Goal: Communication & Community: Answer question/provide support

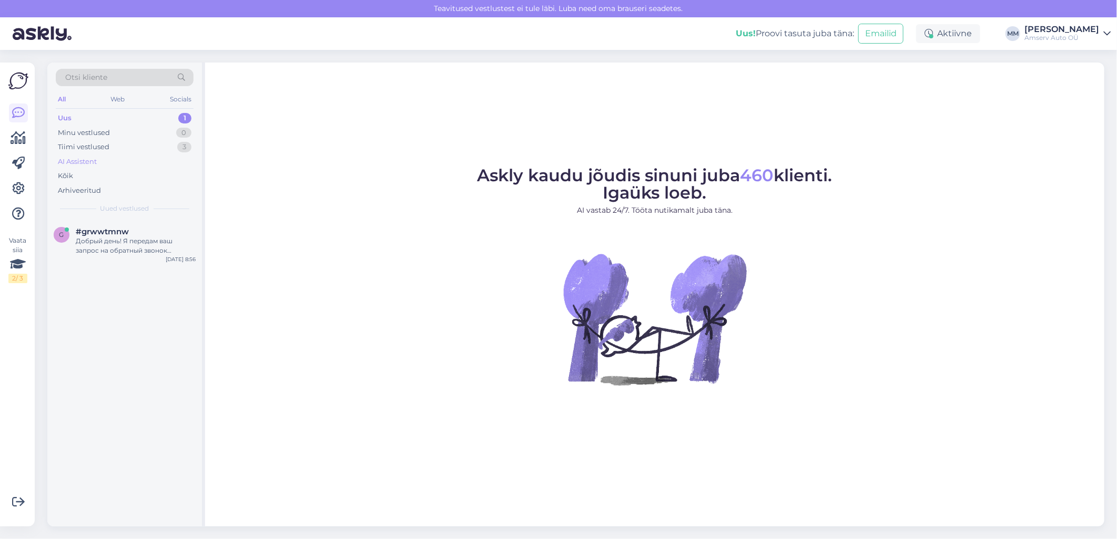
drag, startPoint x: 131, startPoint y: 116, endPoint x: 124, endPoint y: 159, distance: 44.3
click at [131, 117] on div "Uus 1" at bounding box center [125, 118] width 138 height 15
click at [116, 248] on div "Добрый день! Я передам ваш запрос на обратный звонок коллеге. Он свяжется с вам…" at bounding box center [136, 246] width 120 height 19
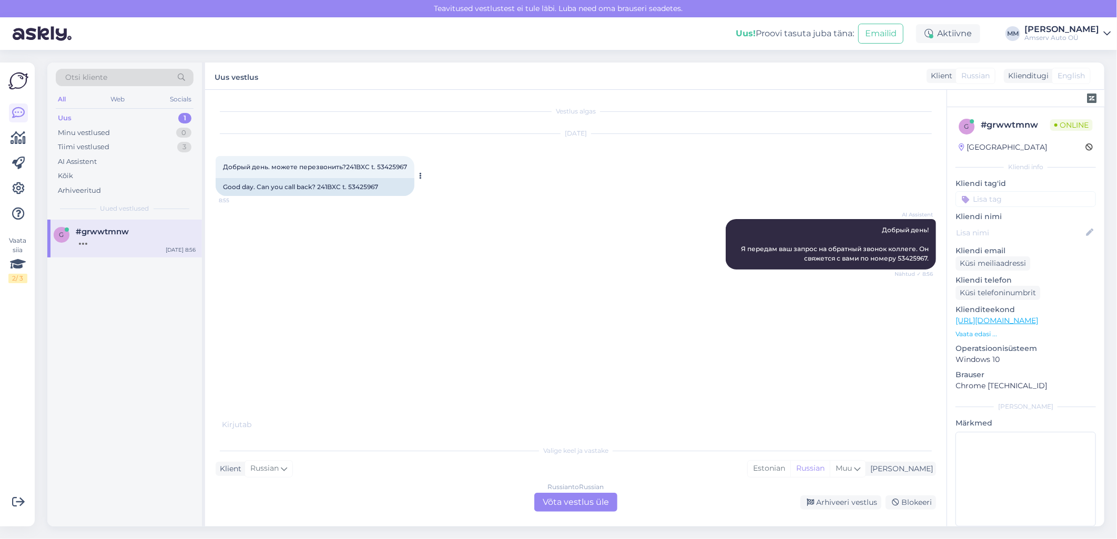
click at [222, 165] on div "Добрый день. можете перезвонить?241BXC t. 53425967 8:55" at bounding box center [315, 167] width 199 height 22
drag, startPoint x: 223, startPoint y: 165, endPoint x: 267, endPoint y: 166, distance: 43.6
click at [267, 166] on span "Добрый день. можете перезвонить?241BXC t. 53425967" at bounding box center [315, 167] width 184 height 8
copy span "Добрый день"
click at [562, 503] on div "Russian to Russian Võta vestlus üle" at bounding box center [575, 502] width 83 height 19
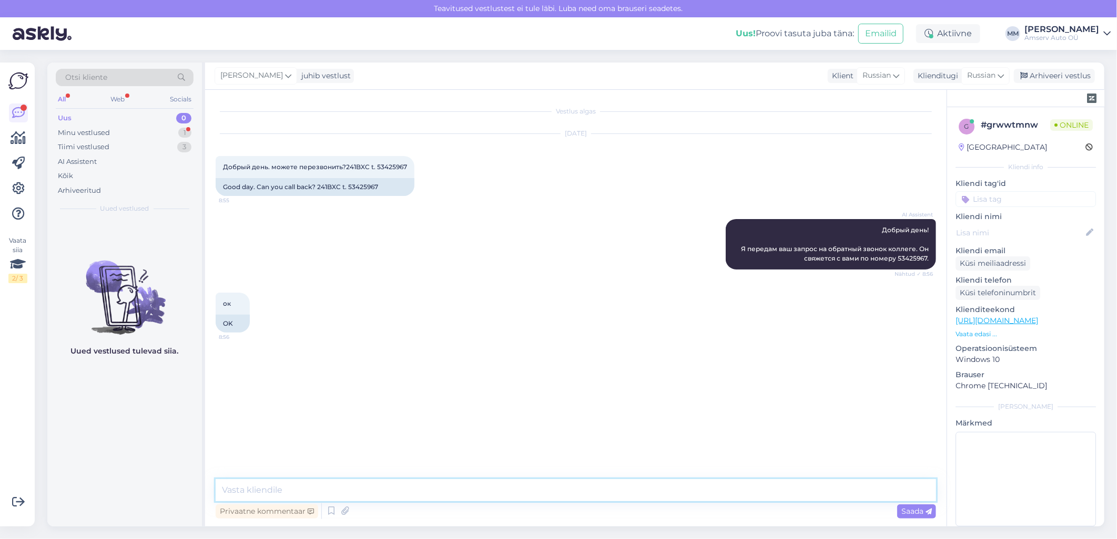
click at [480, 485] on textarea at bounding box center [576, 491] width 720 height 22
paste textarea "Добрый день"
type textarea "Добрый день"
click at [267, 490] on textarea at bounding box center [576, 491] width 720 height 22
paste textarea "Да, я позвоню Вам"
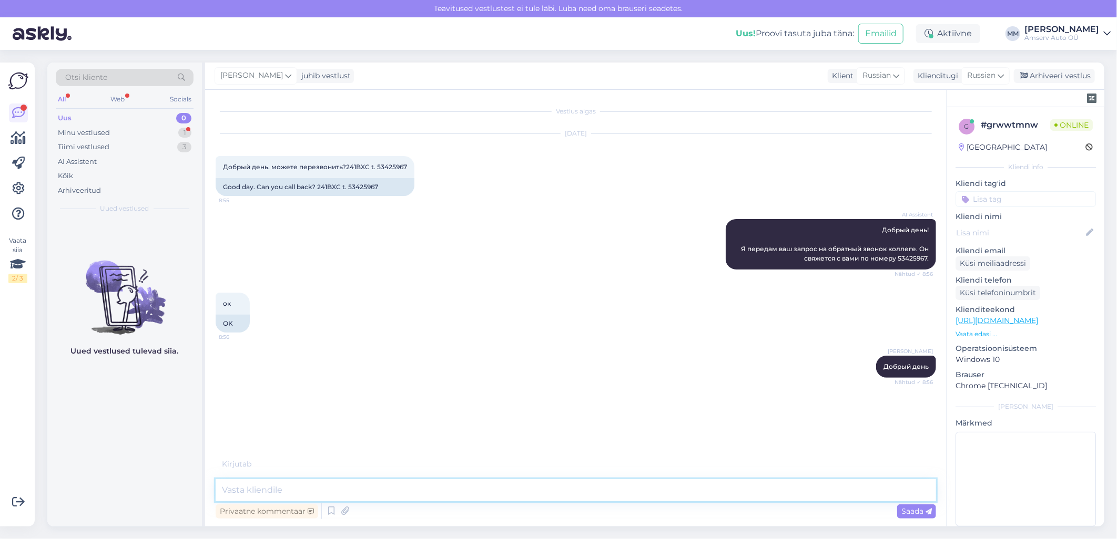
type textarea "Да, я позвоню Вам"
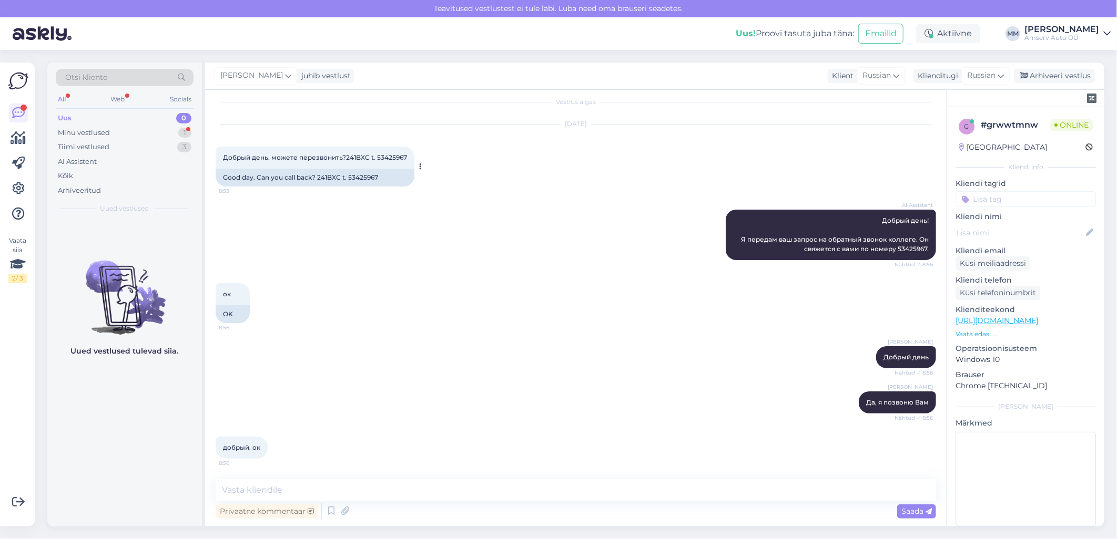
click at [386, 164] on div "Добрый день. можете перезвонить?241BXC t. 53425967 8:55" at bounding box center [315, 158] width 199 height 22
click at [391, 156] on span "Добрый день. можете перезвонить?241BXC t. 53425967" at bounding box center [315, 158] width 184 height 8
copy div "53425967 8:55"
click at [559, 358] on div "[PERSON_NAME] Добрый день Nähtud ✓ 8:56" at bounding box center [576, 357] width 720 height 45
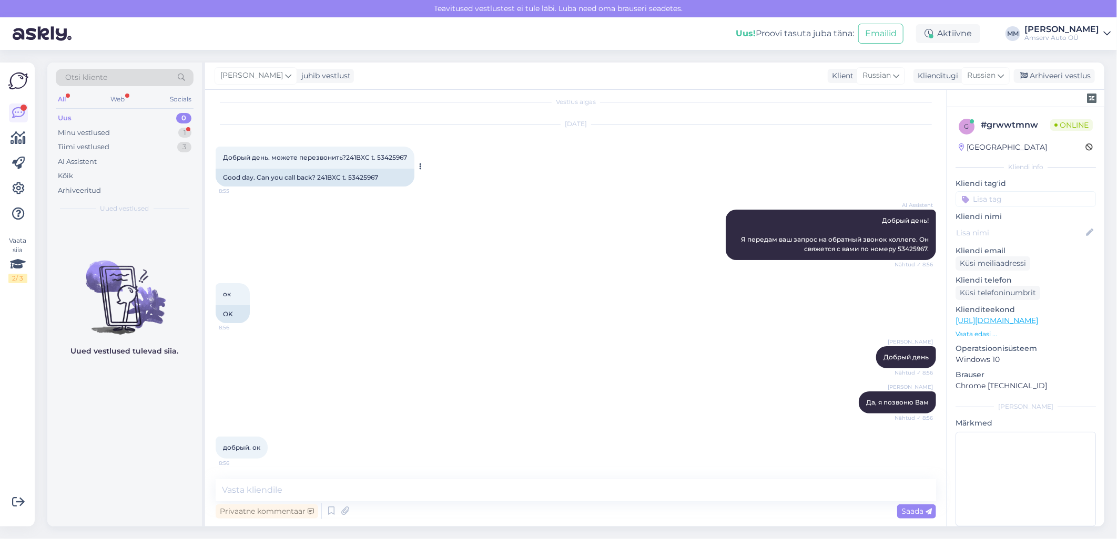
click at [356, 154] on span "Добрый день. можете перезвонить?241BXC t. 53425967" at bounding box center [315, 158] width 184 height 8
copy span "241BXC"
click at [374, 177] on div "Good day. Can you call back? 241BXC t. 53425967" at bounding box center [315, 178] width 199 height 18
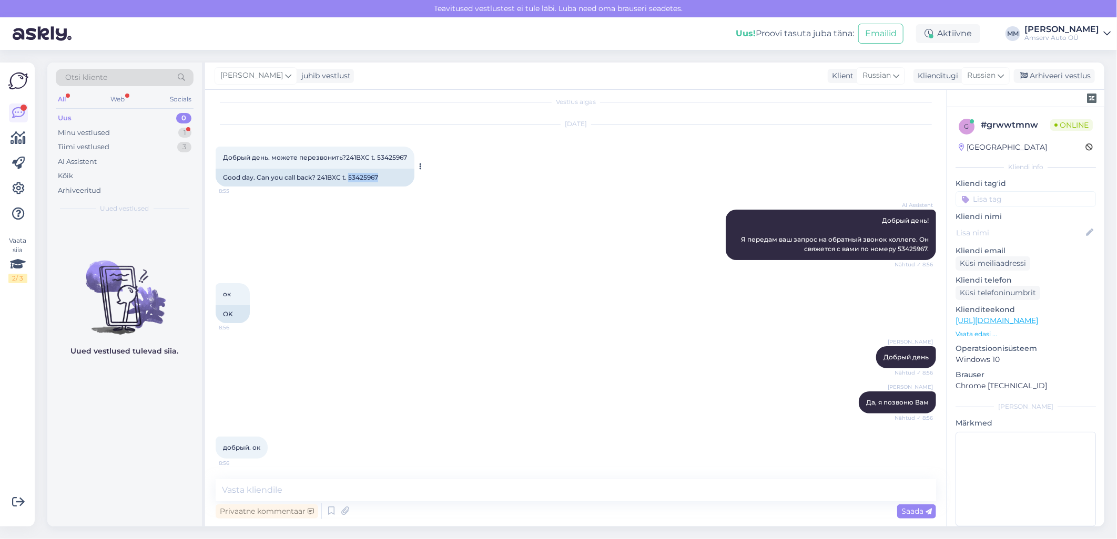
copy div "53425967"
click at [354, 154] on span "Добрый день. можете перезвонить?241BXC t. 53425967" at bounding box center [315, 158] width 184 height 8
copy span "241BXC"
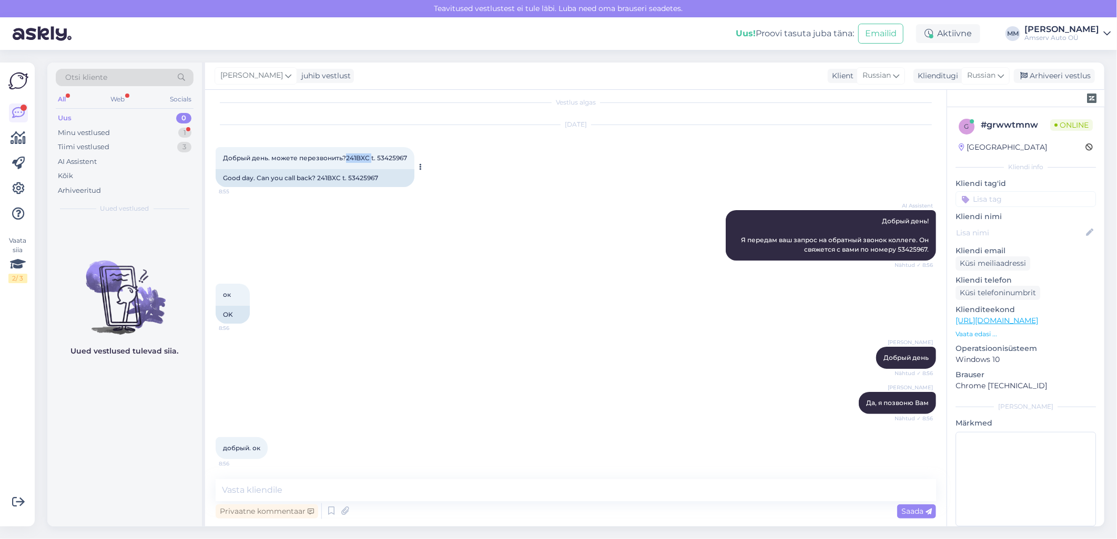
copy span "241BXC"
click at [118, 99] on div "Web" at bounding box center [118, 100] width 18 height 14
click at [113, 132] on div "Minu vestlused 1" at bounding box center [125, 133] width 138 height 15
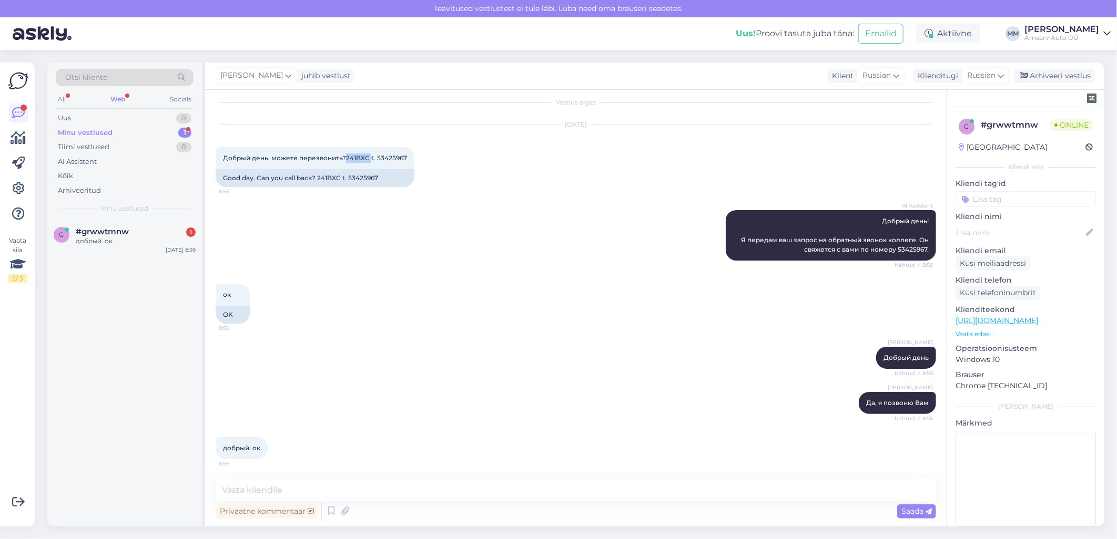
drag, startPoint x: 1045, startPoint y: 77, endPoint x: 801, endPoint y: 345, distance: 362.5
click at [815, 342] on div "[PERSON_NAME] juhib vestlust Klient [DEMOGRAPHIC_DATA] Klienditugi Russian Arhi…" at bounding box center [654, 295] width 899 height 464
click at [1006, 198] on input at bounding box center [1025, 199] width 140 height 16
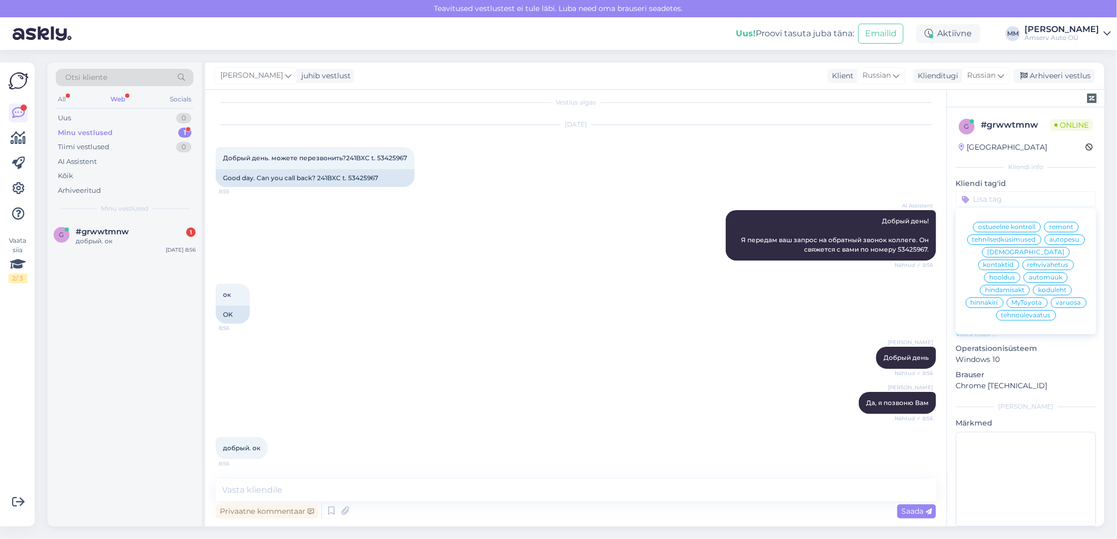
click at [1015, 274] on span "hooldus" at bounding box center [1002, 277] width 26 height 6
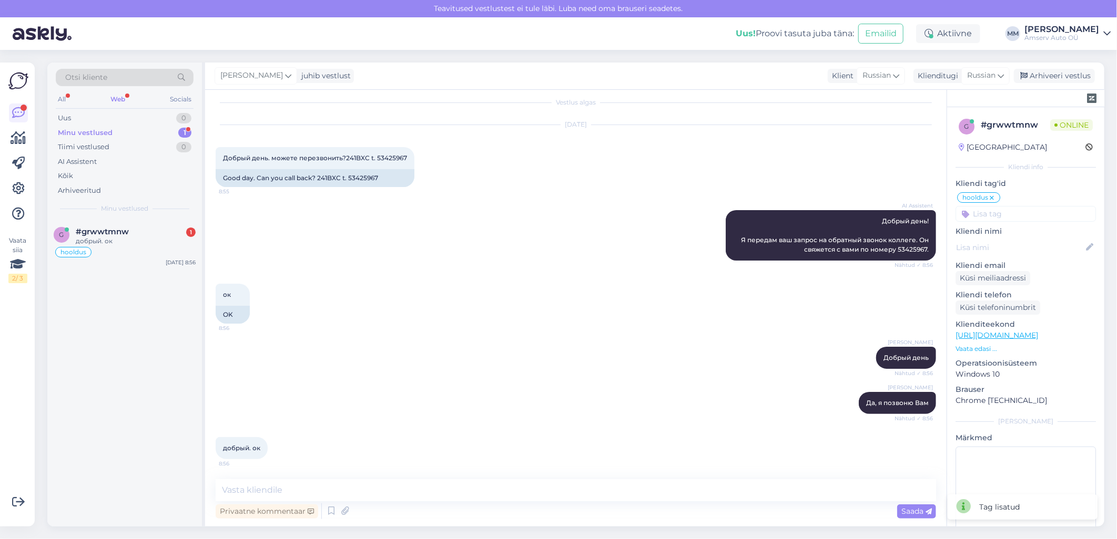
click at [123, 101] on div "Web" at bounding box center [117, 100] width 19 height 14
click at [119, 130] on div "Minu vestlused 1" at bounding box center [125, 133] width 138 height 15
click at [1066, 80] on div "Arhiveeri vestlus" at bounding box center [1054, 76] width 81 height 14
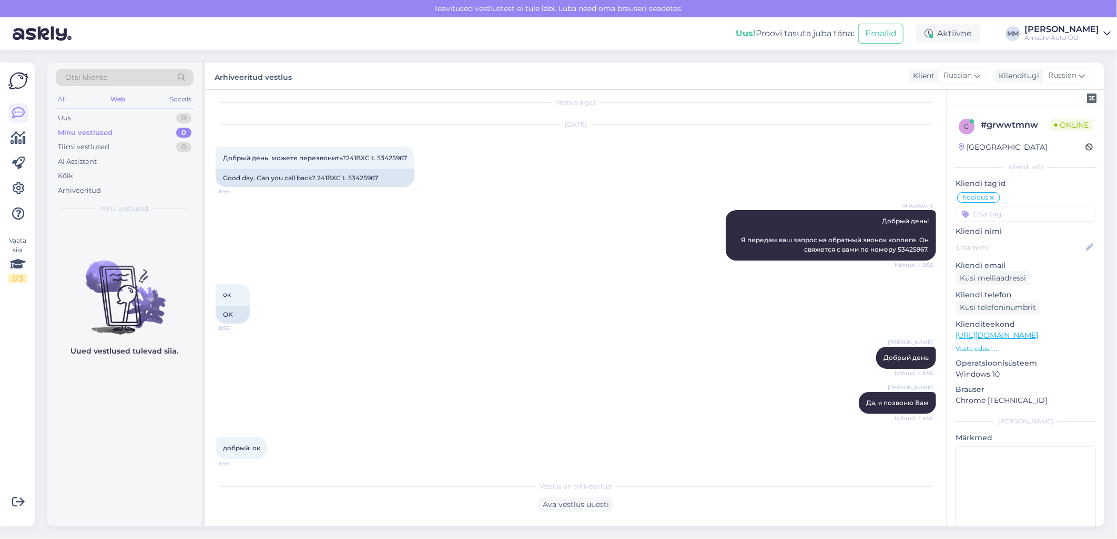
click at [116, 99] on div "Web" at bounding box center [117, 100] width 19 height 14
click at [90, 188] on div "Arhiveeritud" at bounding box center [79, 191] width 43 height 11
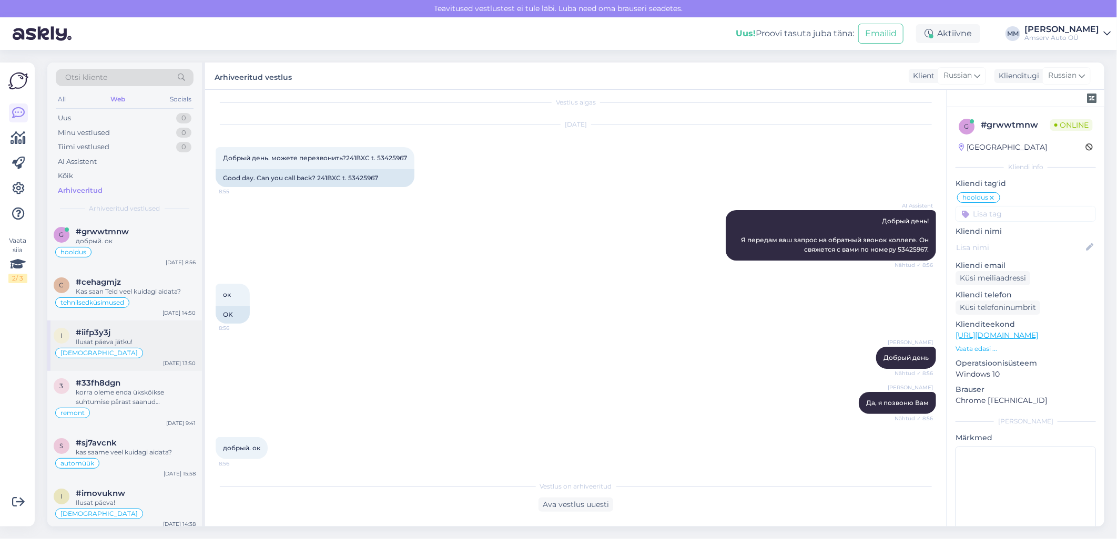
click at [107, 345] on div "Ilusat päeva jätku!" at bounding box center [136, 342] width 120 height 9
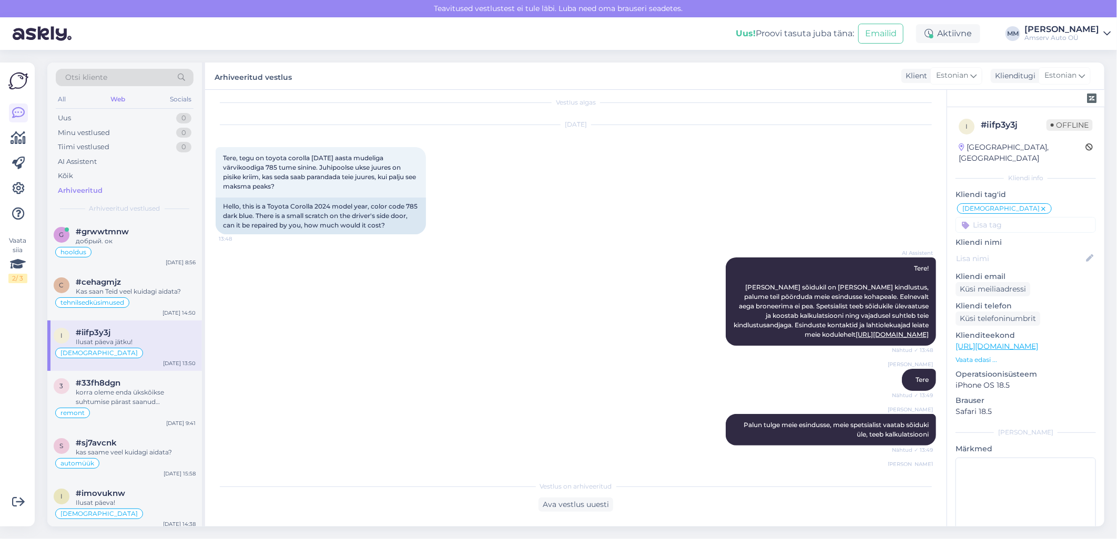
scroll to position [225, 0]
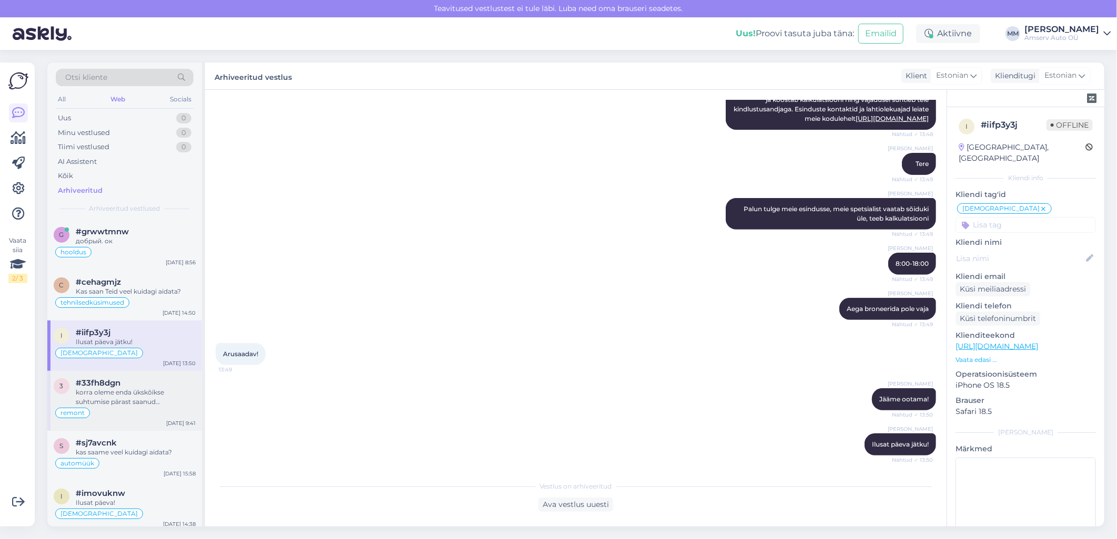
click at [94, 393] on div "korra oleme enda ükskõikse suhtumise pärast saanud [PERSON_NAME] garantii lõppu…" at bounding box center [136, 397] width 120 height 19
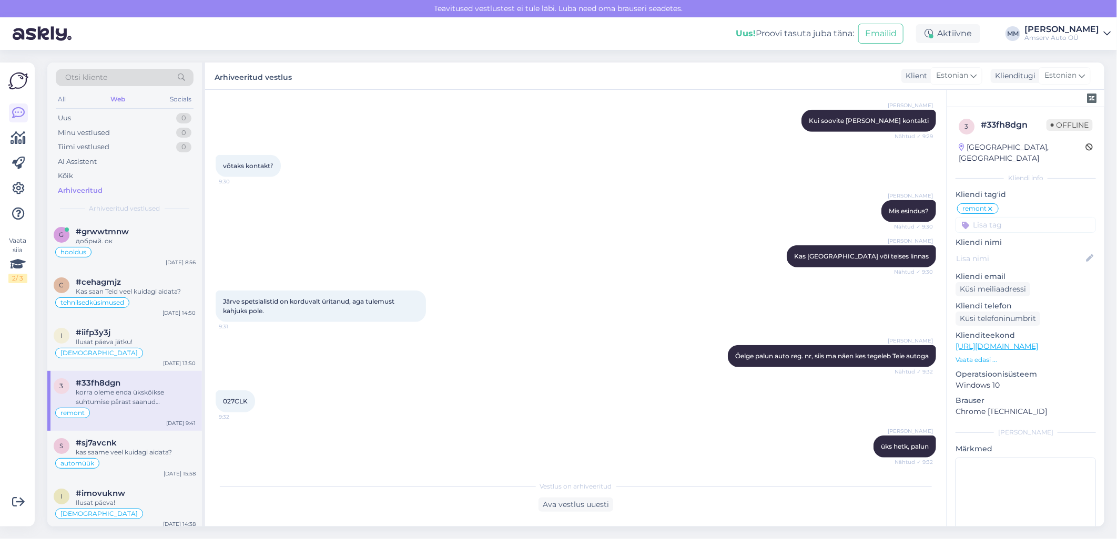
scroll to position [455, 0]
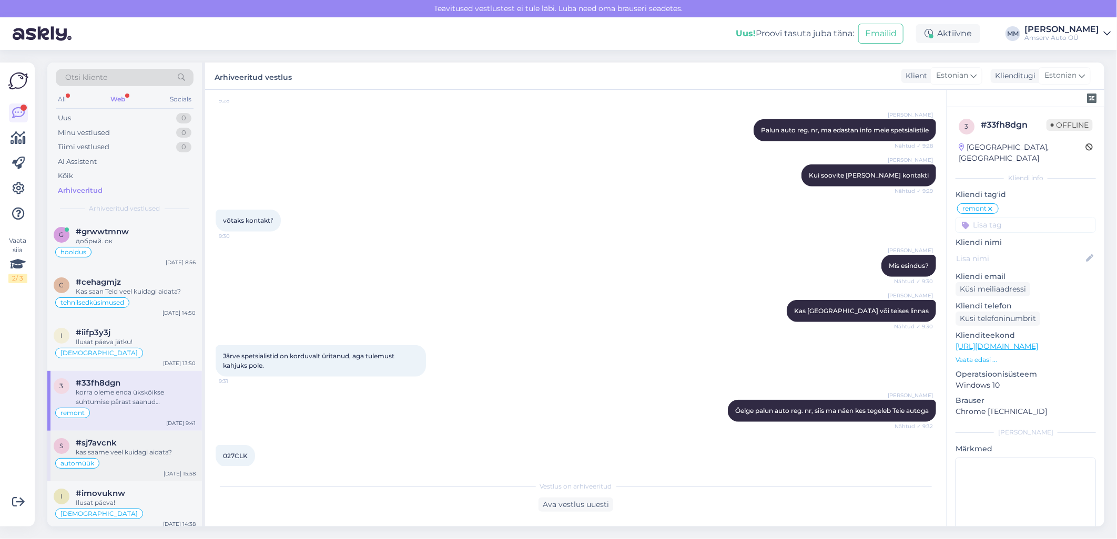
click at [117, 453] on div "kas saame veel kuidagi aidata?" at bounding box center [136, 452] width 120 height 9
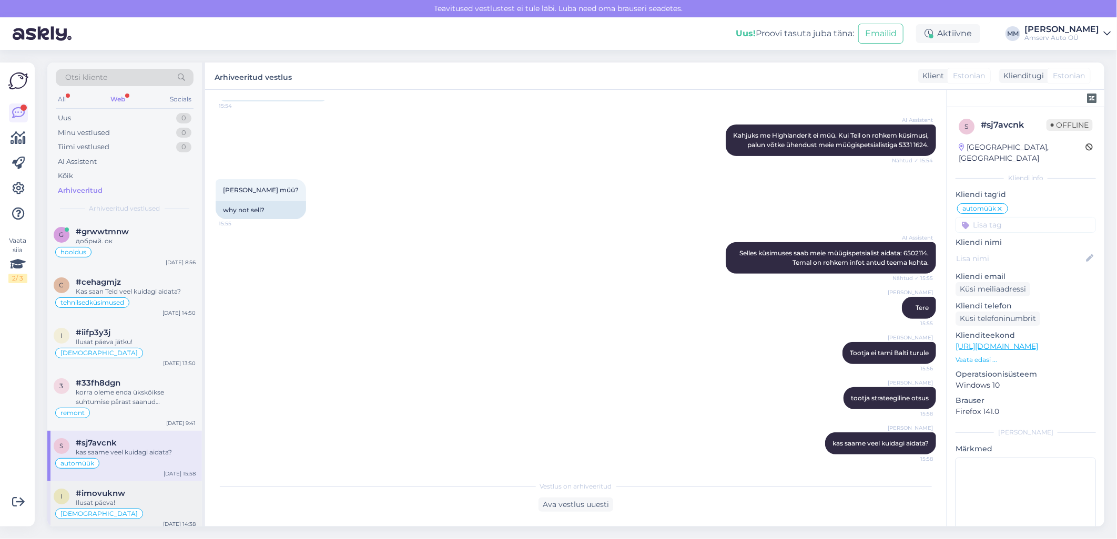
click at [116, 497] on span "#imovuknw" at bounding box center [100, 493] width 49 height 9
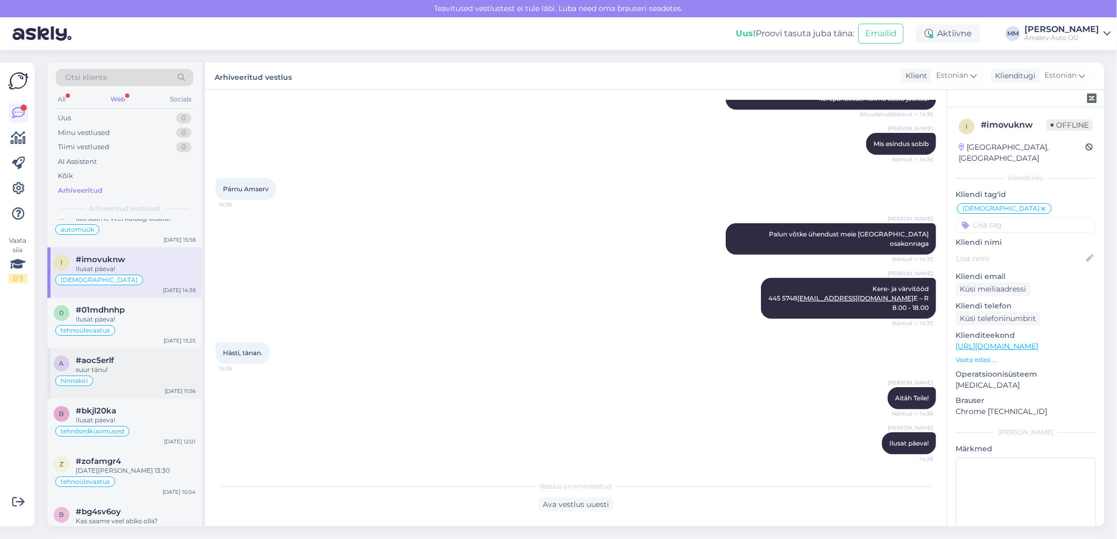
scroll to position [233, 0]
click at [101, 318] on div "Ilusat päeva!" at bounding box center [136, 319] width 120 height 9
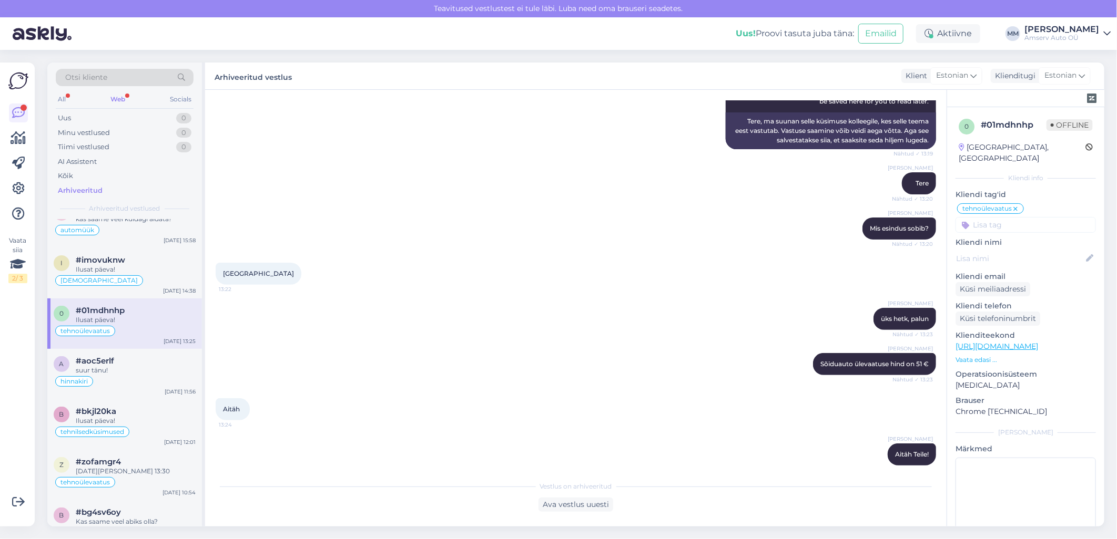
scroll to position [175, 0]
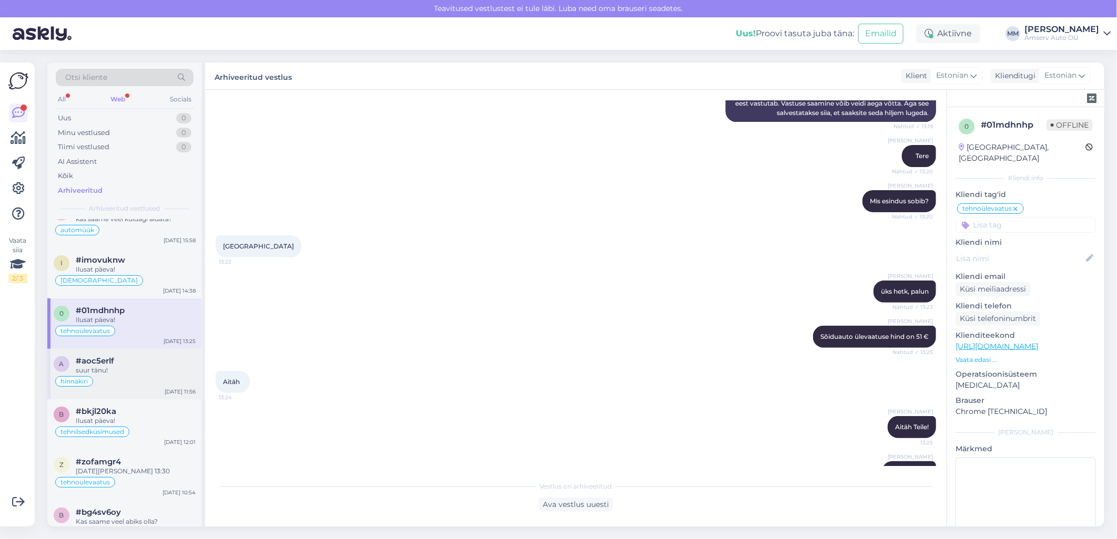
click at [98, 381] on div "hinnakiri" at bounding box center [125, 381] width 142 height 13
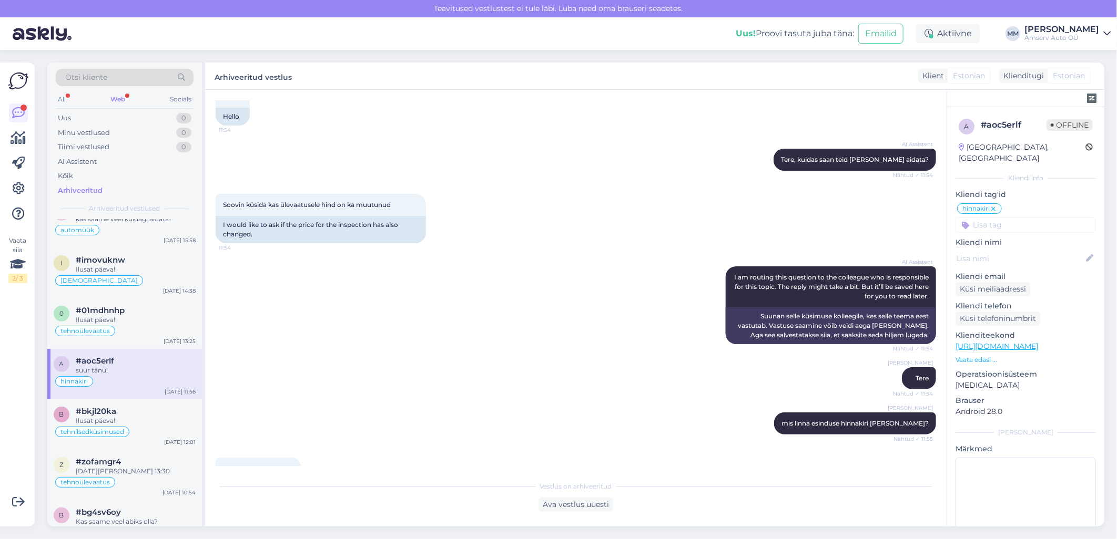
scroll to position [0, 0]
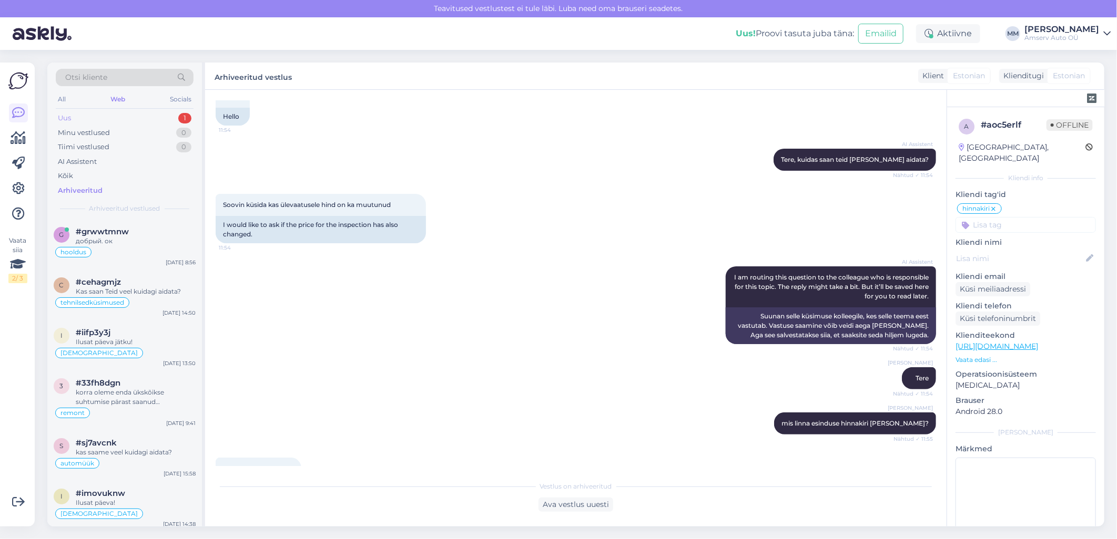
click at [84, 115] on div "Uus 1" at bounding box center [125, 118] width 138 height 15
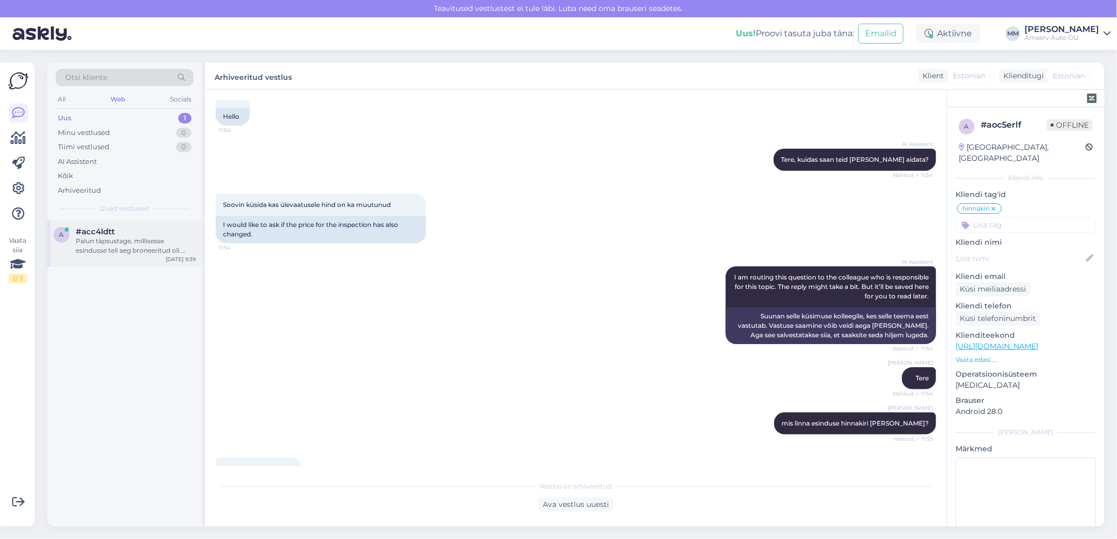
click at [105, 243] on div "Palun täpsustage, millisesse esindusse teil aeg broneeritud oli. Samuti palume …" at bounding box center [136, 246] width 120 height 19
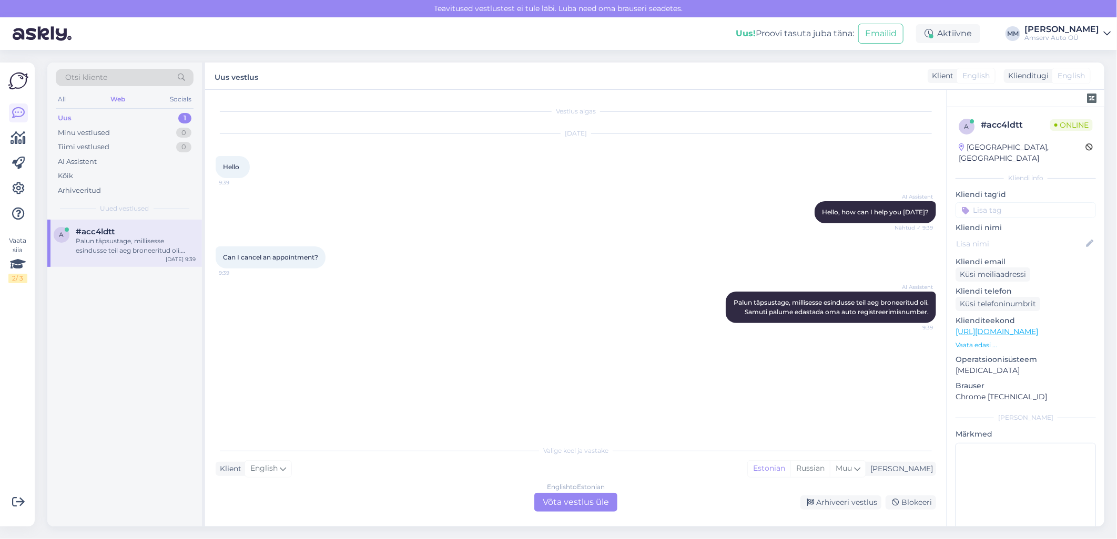
click at [135, 117] on div "Uus 1" at bounding box center [125, 118] width 138 height 15
click at [119, 240] on div "Palun täpsustage, millisesse esindusse teil aeg broneeritud oli. Samuti palume …" at bounding box center [136, 246] width 120 height 19
drag, startPoint x: 316, startPoint y: 258, endPoint x: 218, endPoint y: 259, distance: 97.8
click at [218, 259] on div "Can I cancel an appointment? 9:39" at bounding box center [271, 258] width 110 height 22
drag, startPoint x: 218, startPoint y: 259, endPoint x: 227, endPoint y: 255, distance: 9.2
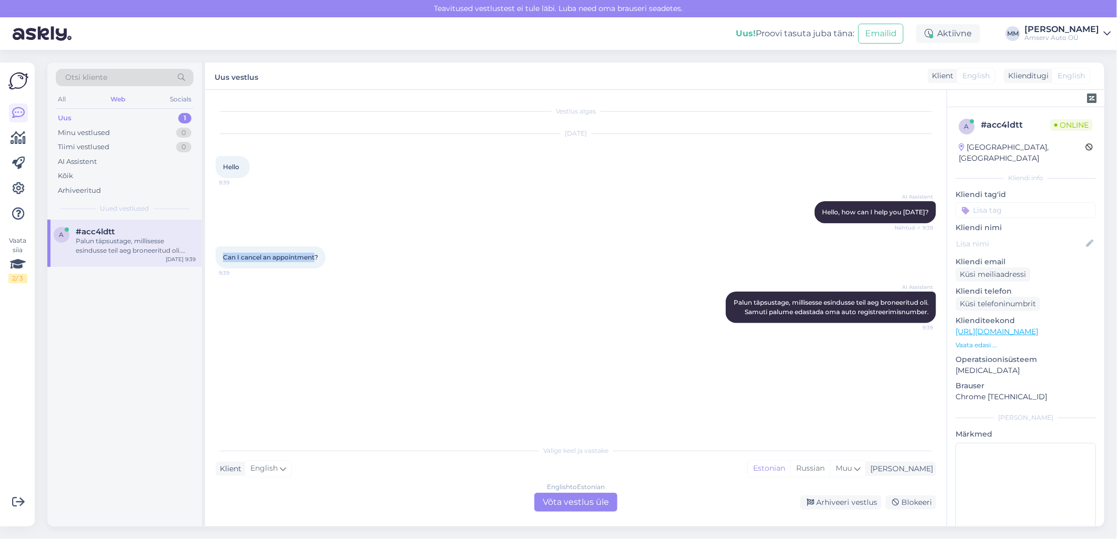
copy span "Can I cancel an appointment"
click at [543, 500] on div "English to Estonian Võta vestlus üle" at bounding box center [575, 502] width 83 height 19
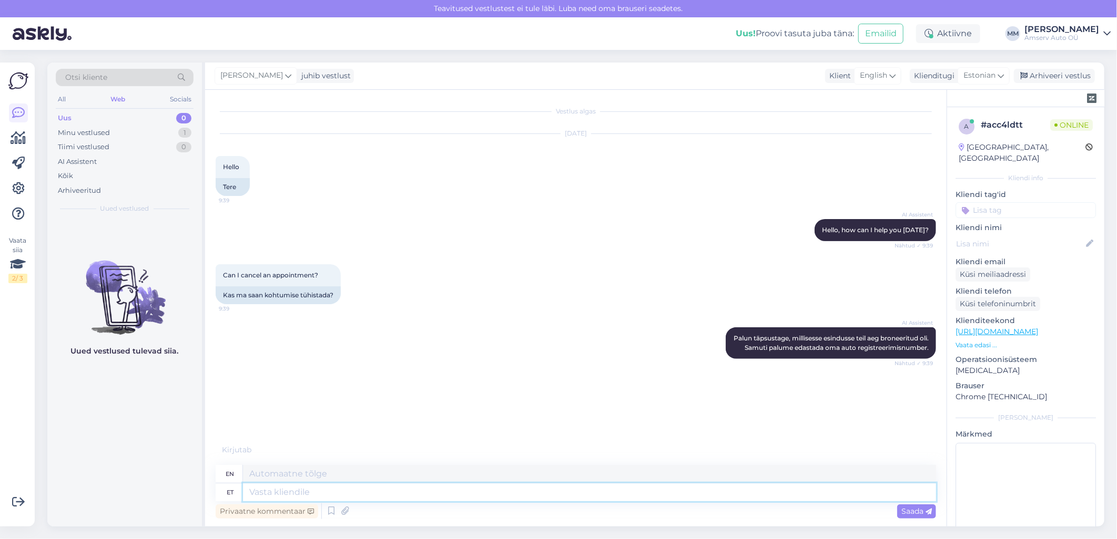
click at [399, 492] on textarea at bounding box center [589, 493] width 693 height 18
type textarea "Palun"
type textarea "Please"
type textarea "Palun auto"
type textarea "Car, please."
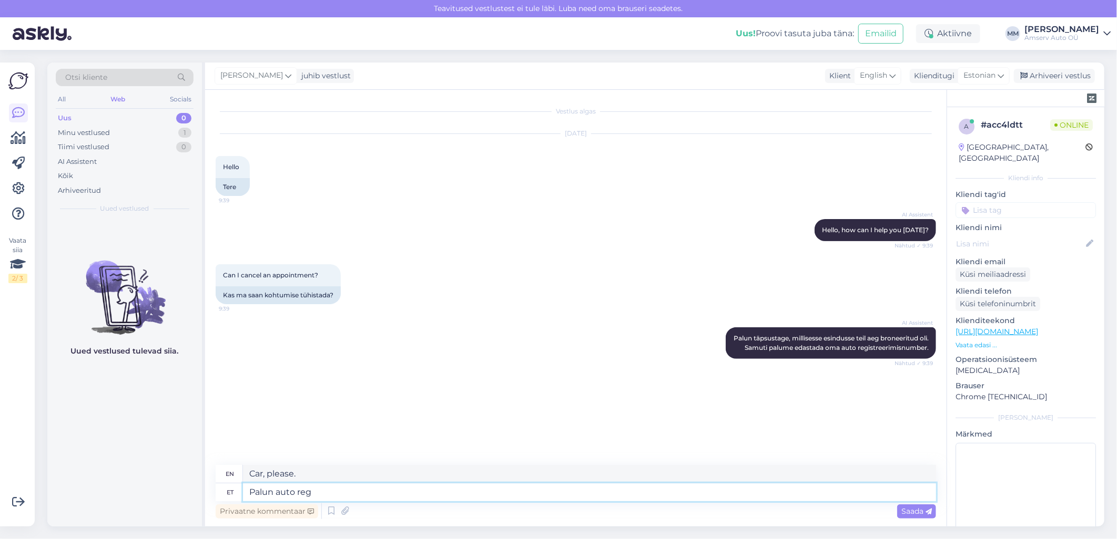
type textarea "Palun auto reg"
type textarea "Please register the car"
type textarea "Palun auto reg nr"
type textarea "Car registration number please"
type textarea "Palun auto reg nr"
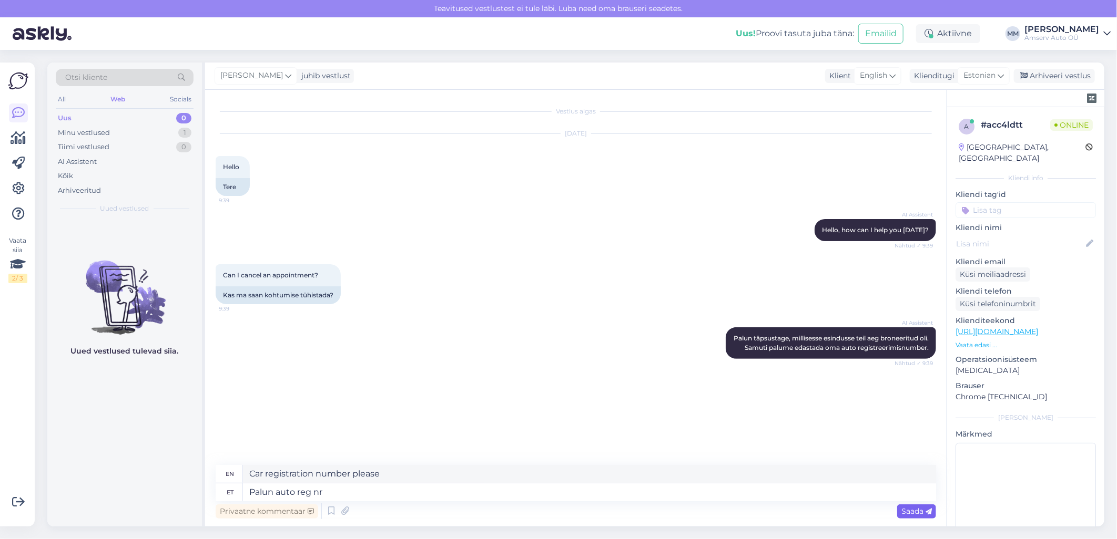
click at [903, 514] on span "Saada" at bounding box center [916, 511] width 30 height 9
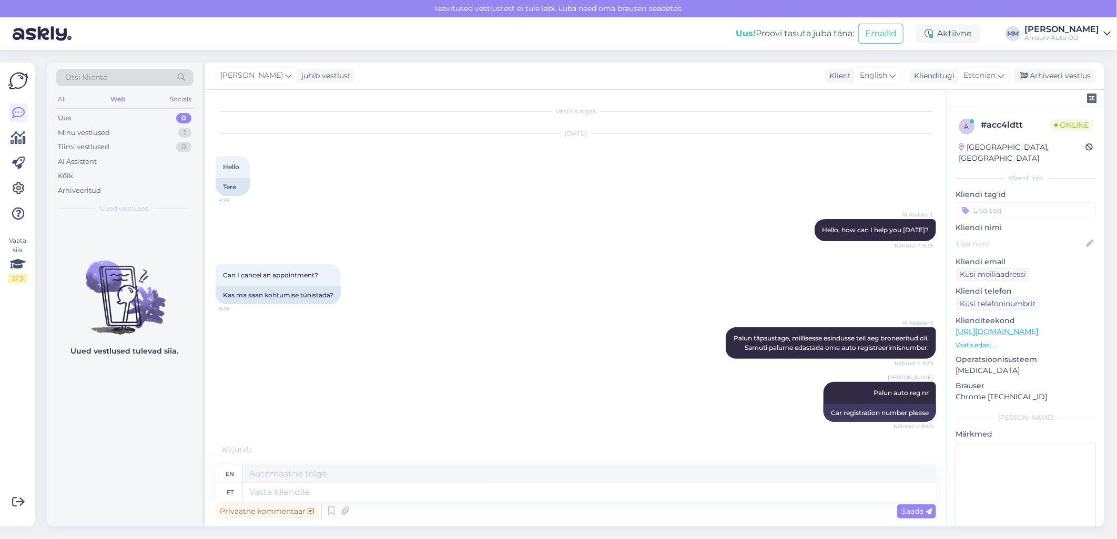
scroll to position [49, 0]
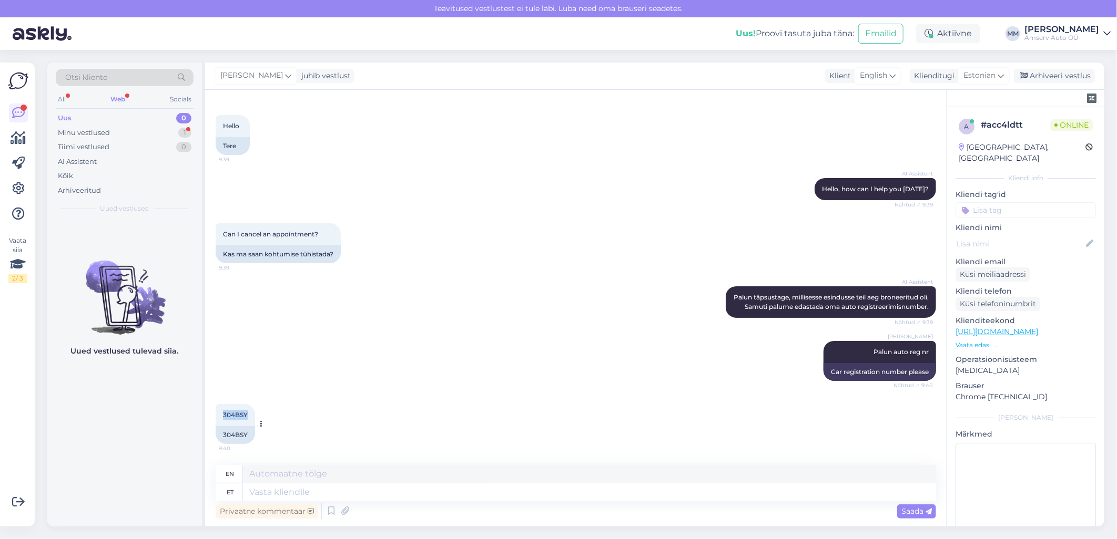
drag, startPoint x: 223, startPoint y: 415, endPoint x: 249, endPoint y: 413, distance: 25.9
click at [249, 413] on div "304BSY 9:40" at bounding box center [235, 415] width 39 height 22
drag, startPoint x: 249, startPoint y: 413, endPoint x: 239, endPoint y: 413, distance: 10.0
copy span "304BSY"
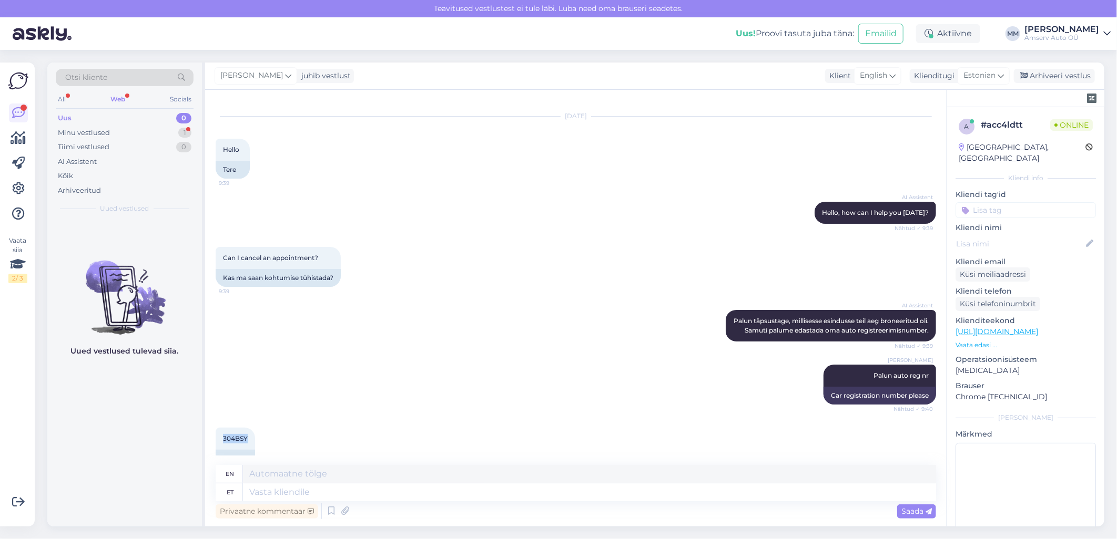
scroll to position [0, 0]
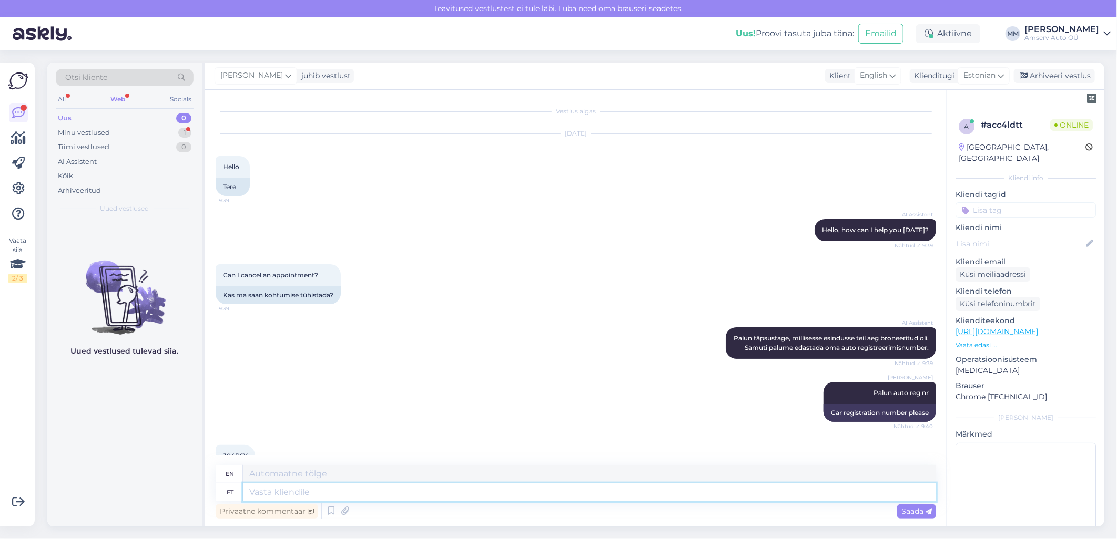
click at [345, 497] on textarea at bounding box center [589, 493] width 693 height 18
type textarea "Aeg b"
type textarea "Time"
type textarea "Aeg broneeritud"
type textarea "Time booked"
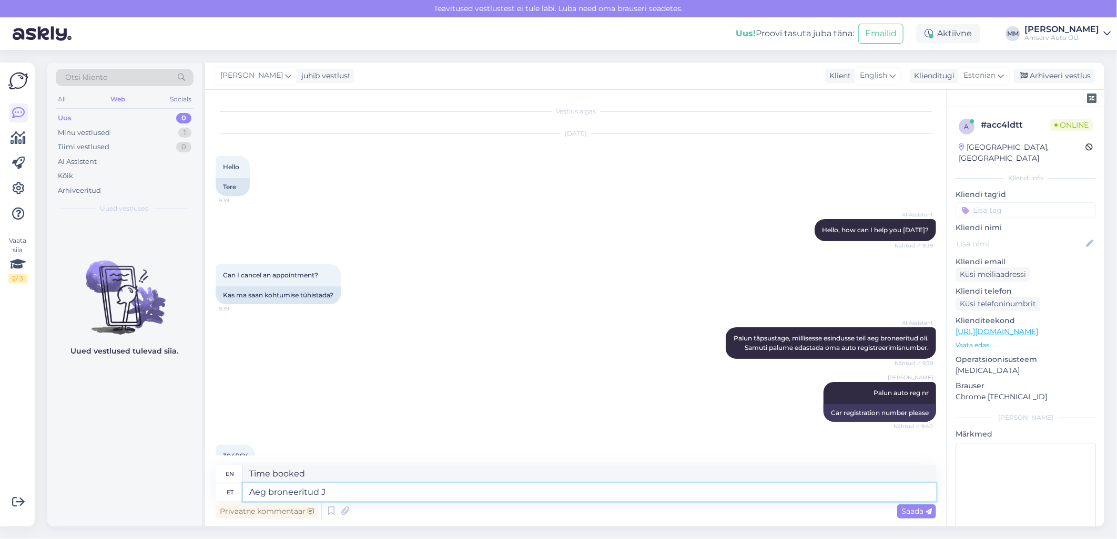
type textarea "Aeg broneeritud [PERSON_NAME]"
type textarea "Time booked J"
type textarea "Aeg broneeritud Järvel"
type textarea "Time booked at [GEOGRAPHIC_DATA]"
type textarea "Aeg broneeritud Järvel 11.08"
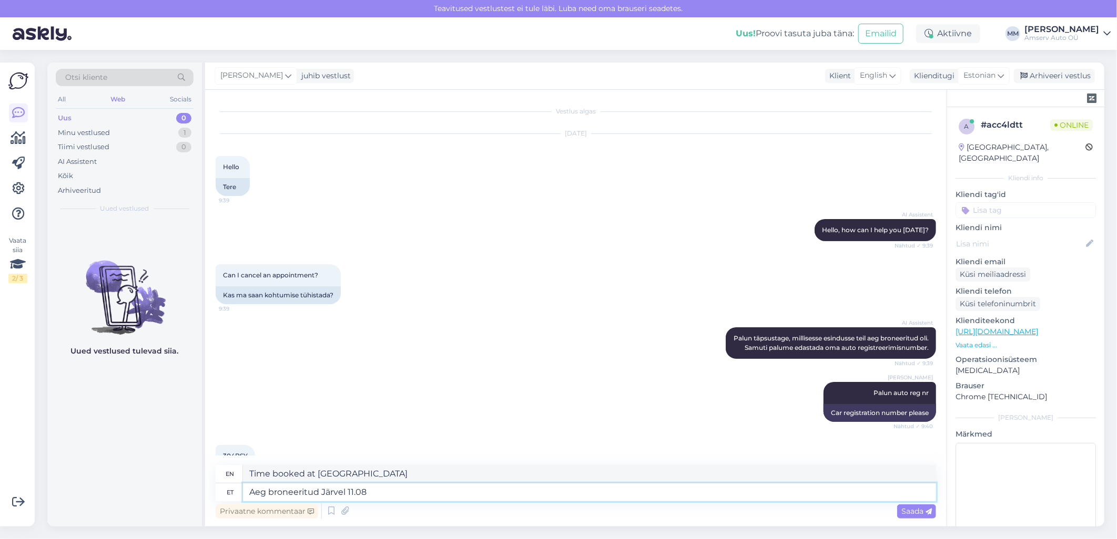
type textarea "Time booked in Järve 11.08"
type textarea "Aeg broneeritud Järvel 11.08 [PERSON_NAME]"
type textarea "Time booked in Järve 11.08 am"
type textarea "Aeg broneeritud Järvel [DATE][PERSON_NAME] 15:30"
type textarea "Time booked in Järve 11.08 at 15:30"
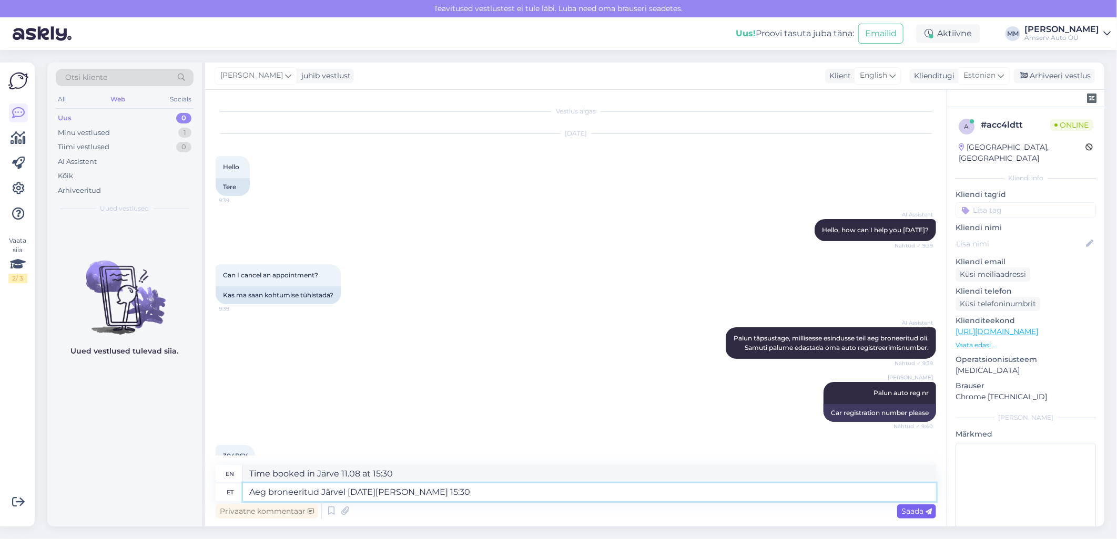
type textarea "Aeg broneeritud Järvel [DATE][PERSON_NAME] 15:30"
click at [911, 516] on div "Saada" at bounding box center [916, 512] width 39 height 14
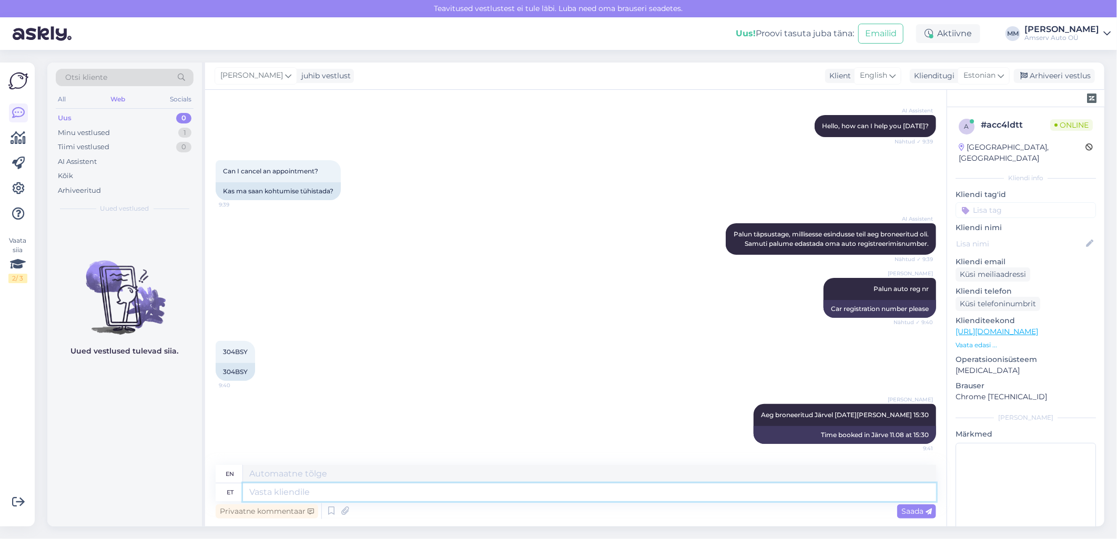
click at [663, 493] on textarea at bounding box center [589, 493] width 693 height 18
type textarea "Ks"
type textarea "See"
type textarea "Kas"
type textarea "Is"
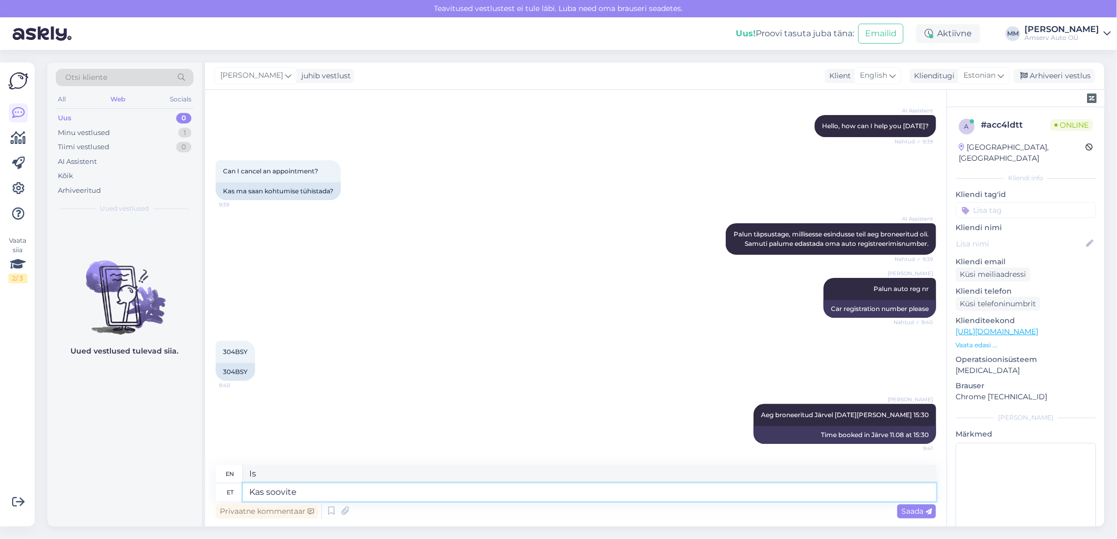
type textarea "Kas soovite"
type textarea "Do you want"
type textarea "Kas soovite tühistada"
type textarea "Do you want to cancel?"
type textarea "Kas soovite tühistada"
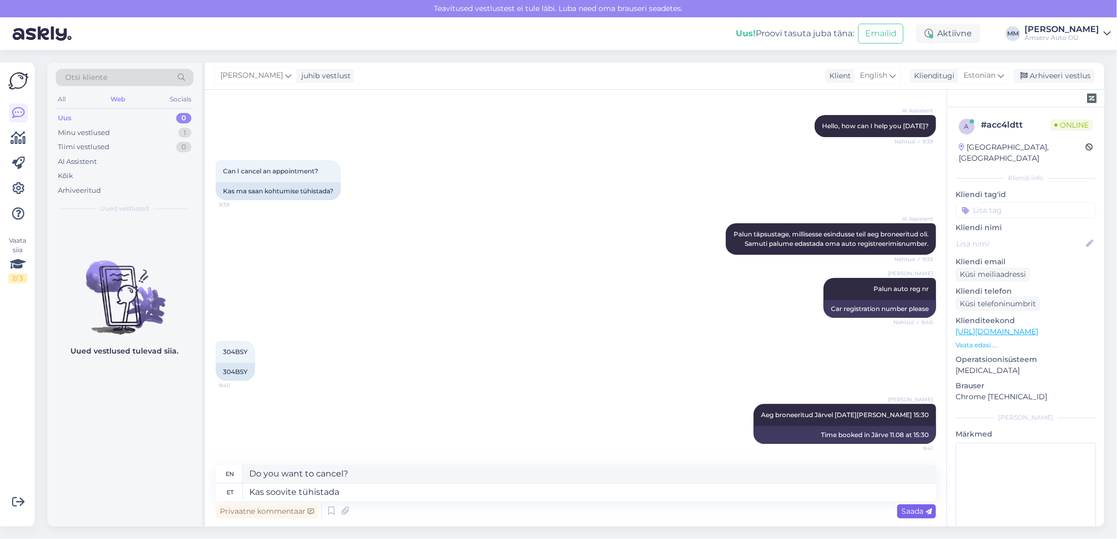
click at [926, 511] on icon at bounding box center [928, 512] width 6 height 6
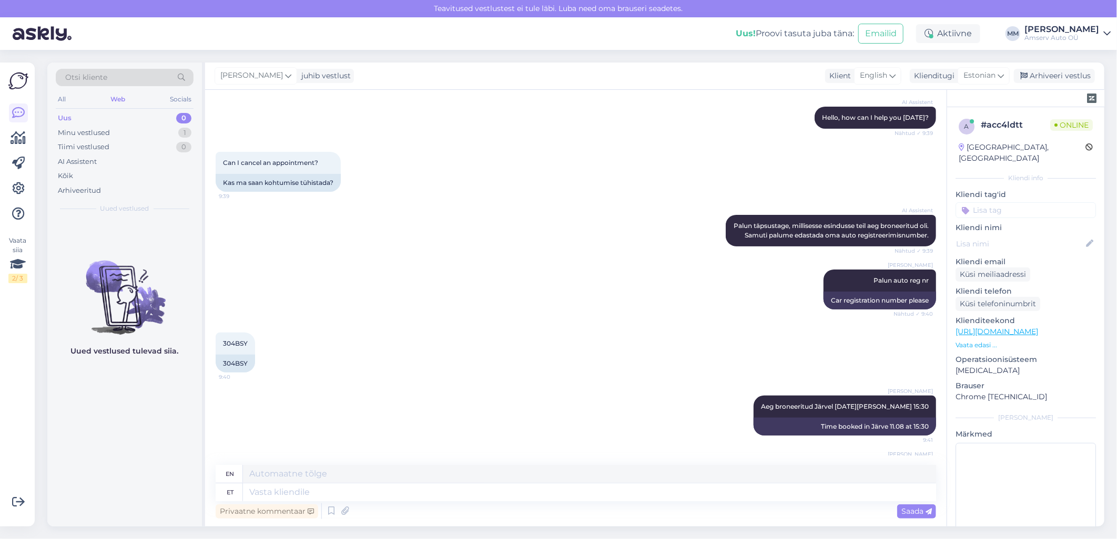
scroll to position [176, 0]
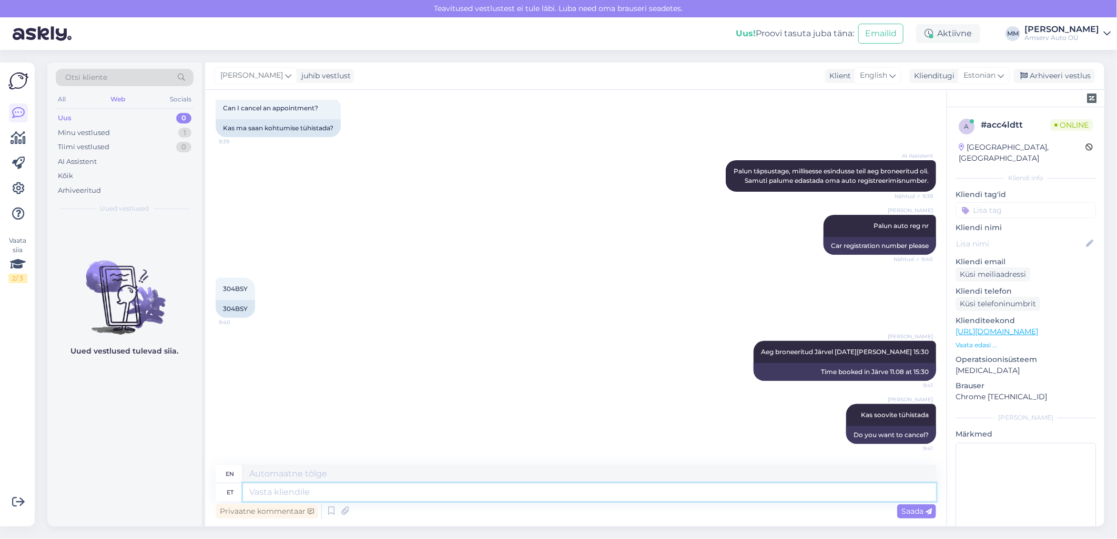
click at [370, 493] on textarea at bounding box center [589, 493] width 693 height 18
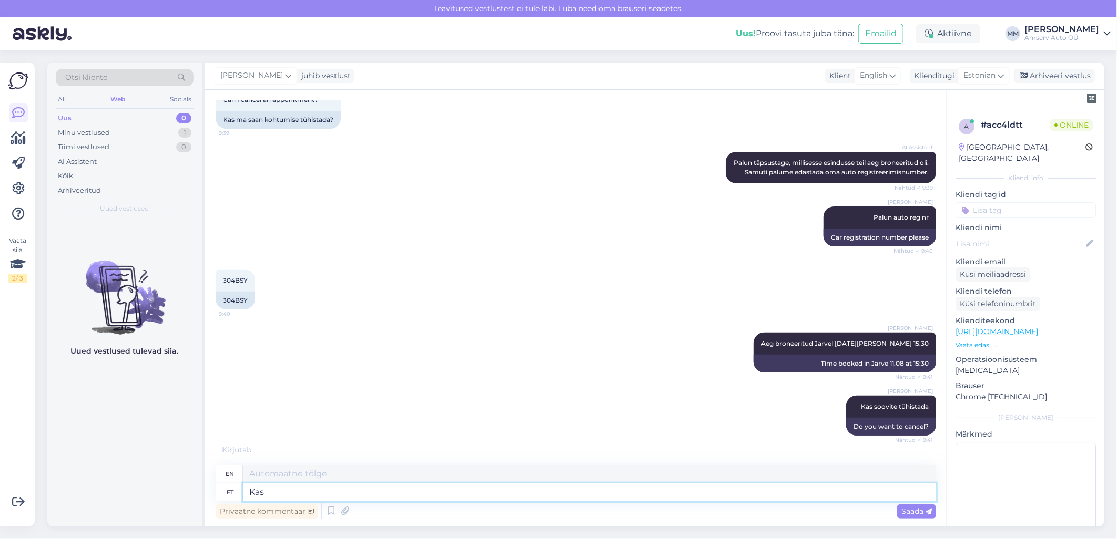
type textarea "Kas"
type textarea "Is"
type textarea "Kas soovite"
type textarea "Do you want"
type textarea "Kas soovite uuet"
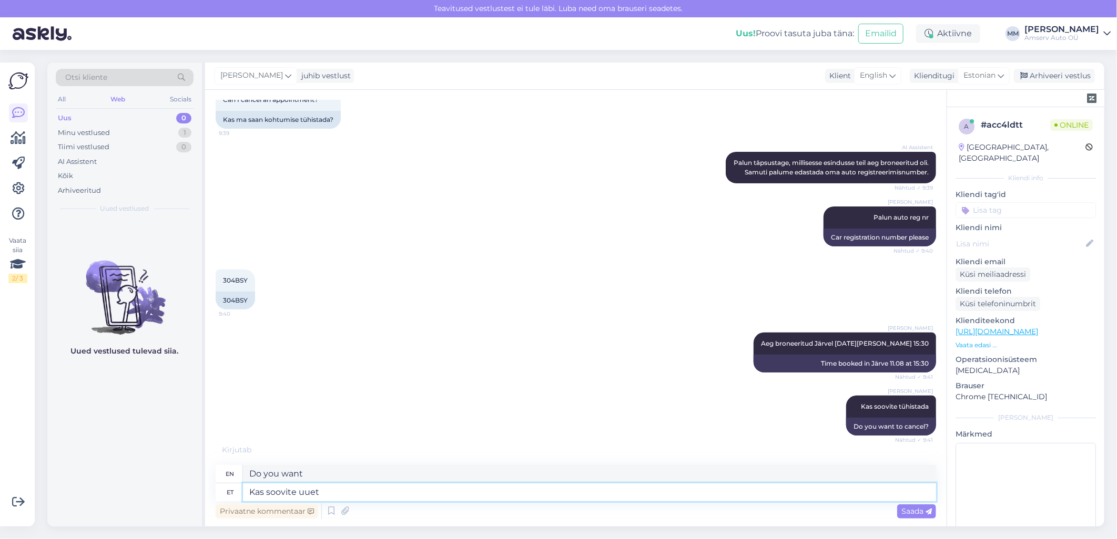
type textarea "Do you want a new one?"
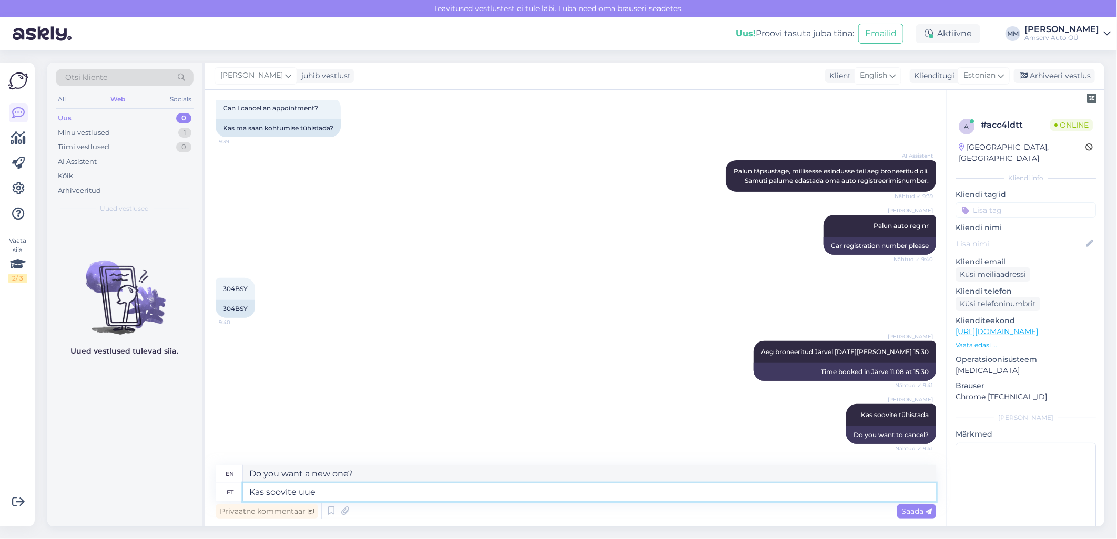
type textarea "Kas soovite uu"
type textarea "Do you want a new"
type textarea "Kas soovite uut"
type textarea "Do you want a new one?"
type textarea "Kas soovite uut ae"
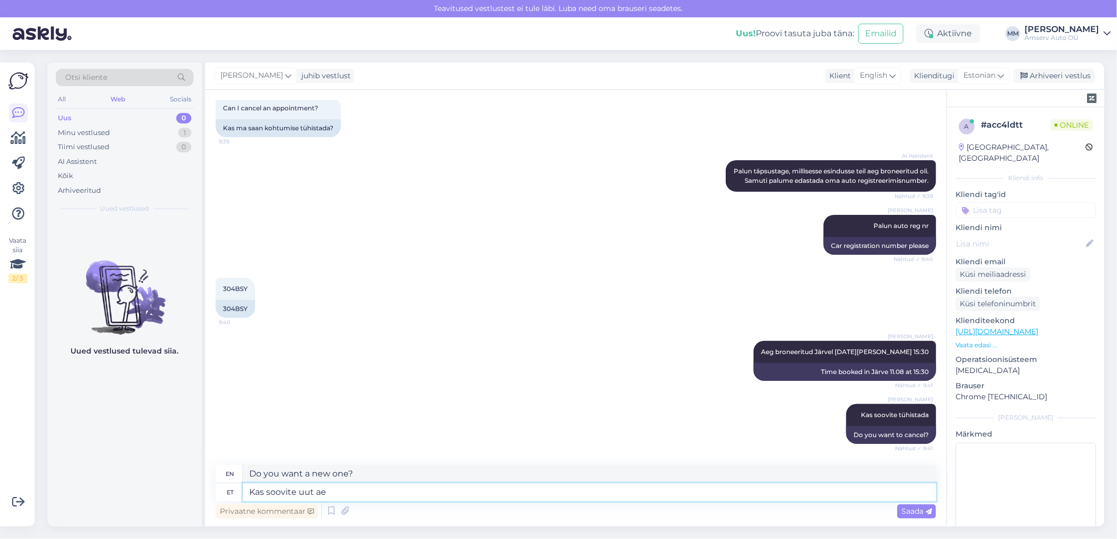
type textarea "Do you want a new ae?"
type textarea "Kas soovite uut aega"
type textarea "Do you want a new time?"
type textarea "Kas soovite uut aega"
click at [913, 514] on span "Saada" at bounding box center [916, 511] width 30 height 9
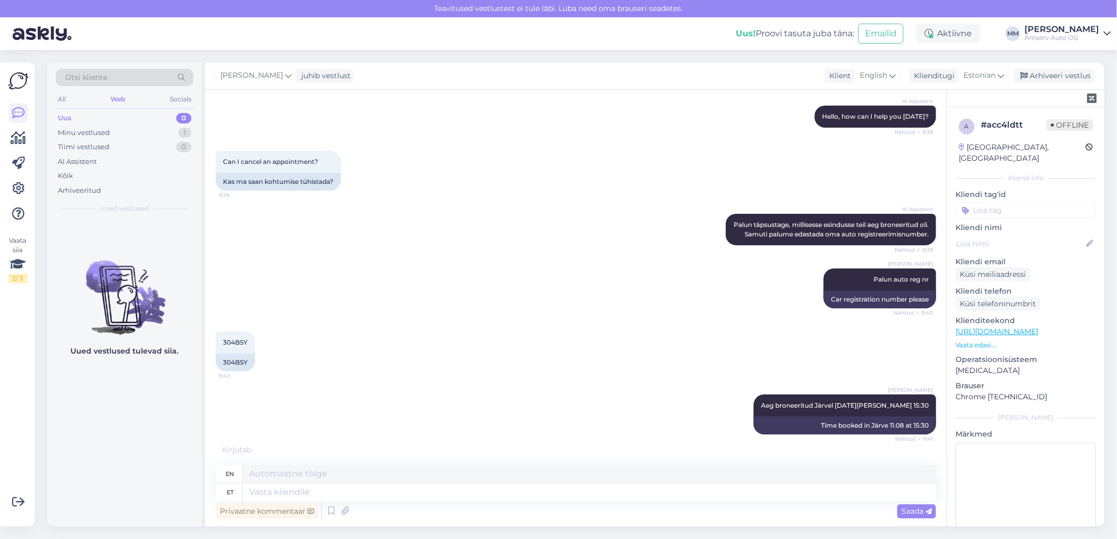
scroll to position [250, 0]
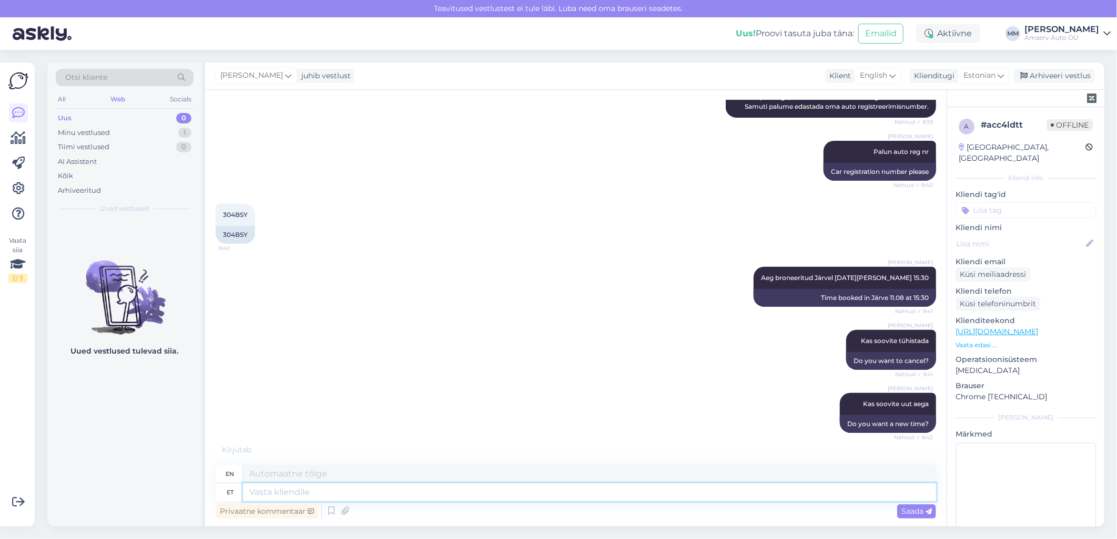
click at [495, 493] on textarea at bounding box center [589, 493] width 693 height 18
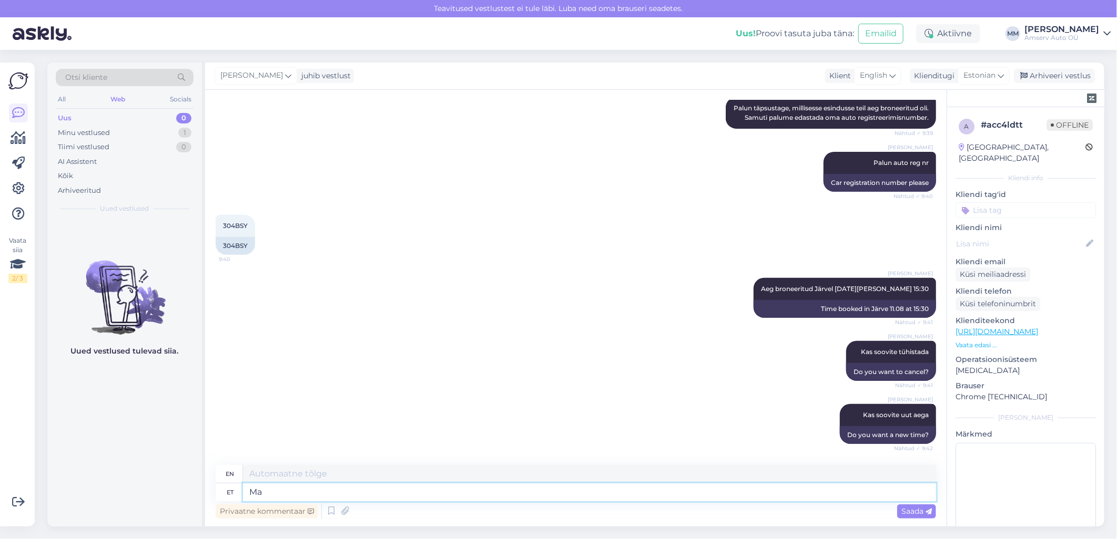
type textarea "Ma"
type textarea "I"
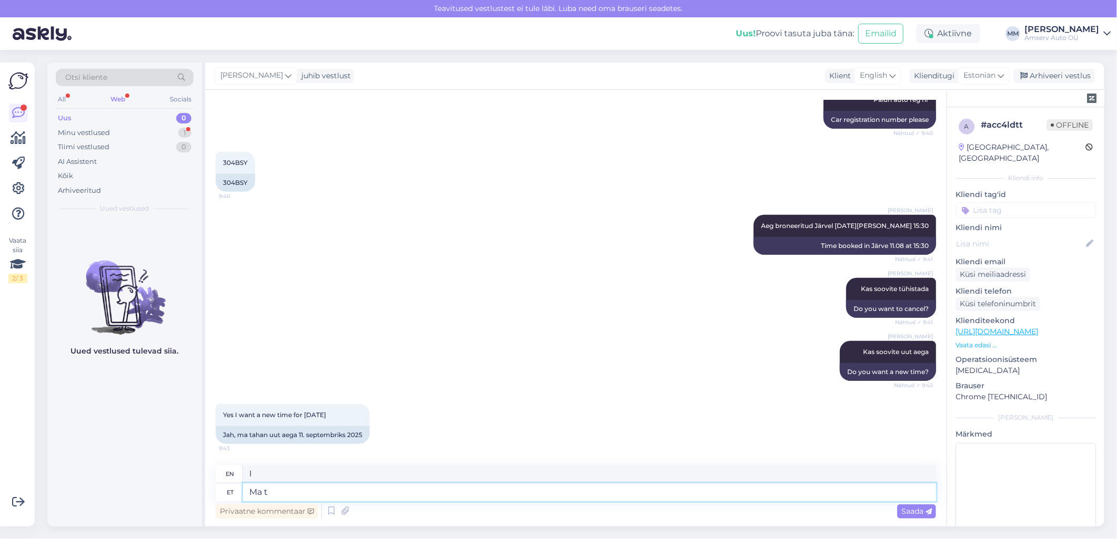
type textarea "Ma tü"
type textarea "I am tired."
drag, startPoint x: 291, startPoint y: 500, endPoint x: 245, endPoint y: 500, distance: 45.7
click at [245, 500] on textarea "Ma tü" at bounding box center [589, 493] width 693 height 18
type textarea "o"
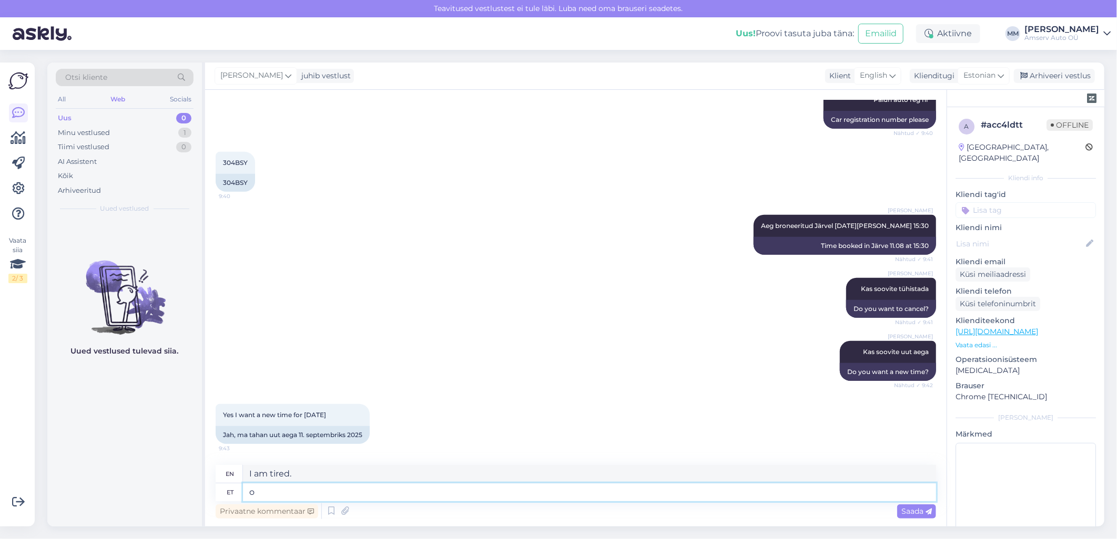
type textarea "oh"
type textarea "üks"
type textarea "one"
type textarea "üks moment"
type textarea "one moment"
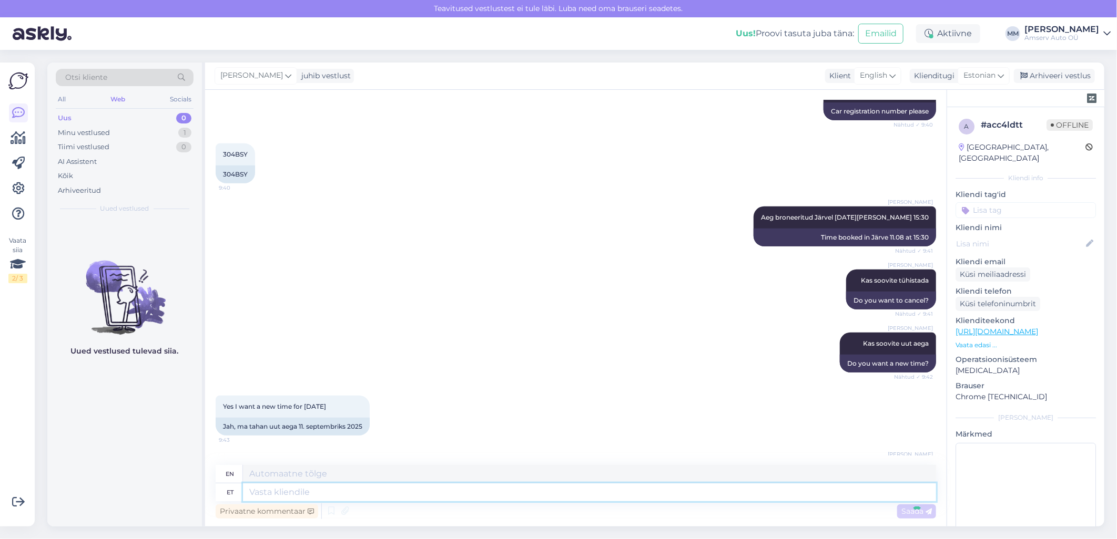
scroll to position [365, 0]
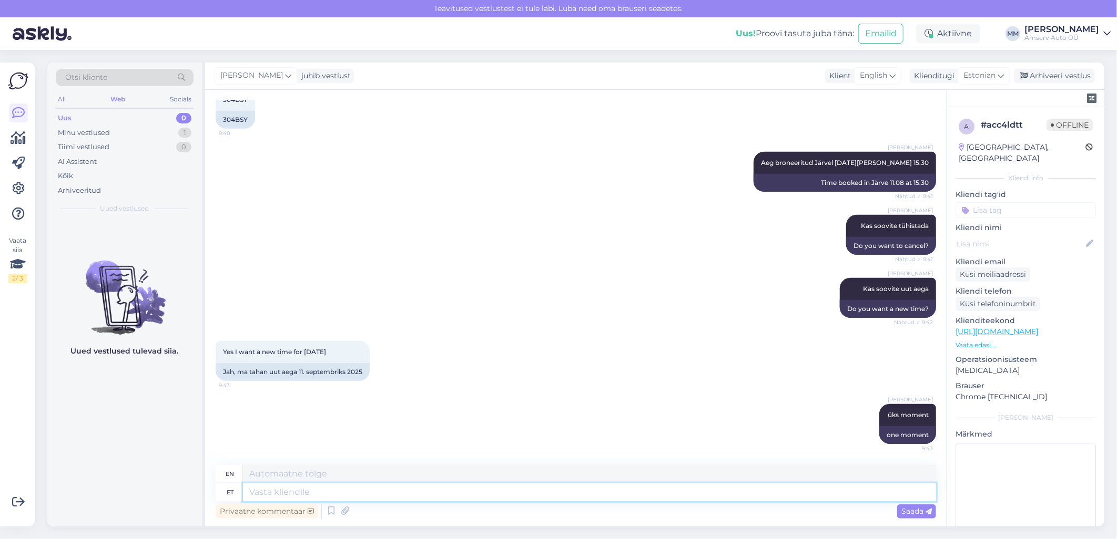
click at [527, 494] on textarea at bounding box center [589, 493] width 693 height 18
type textarea "Mis"
type textarea "What"
type textarea "Mis [PERSON_NAME]"
type textarea "What time?"
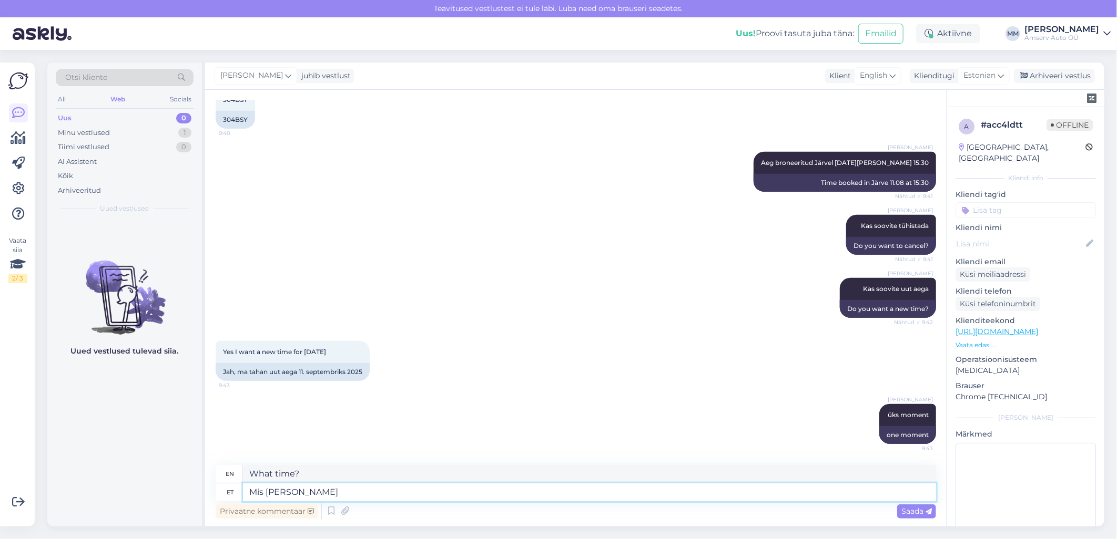
type textarea "Mis [PERSON_NAME] sobiks"
type textarea "What time would be suitable?"
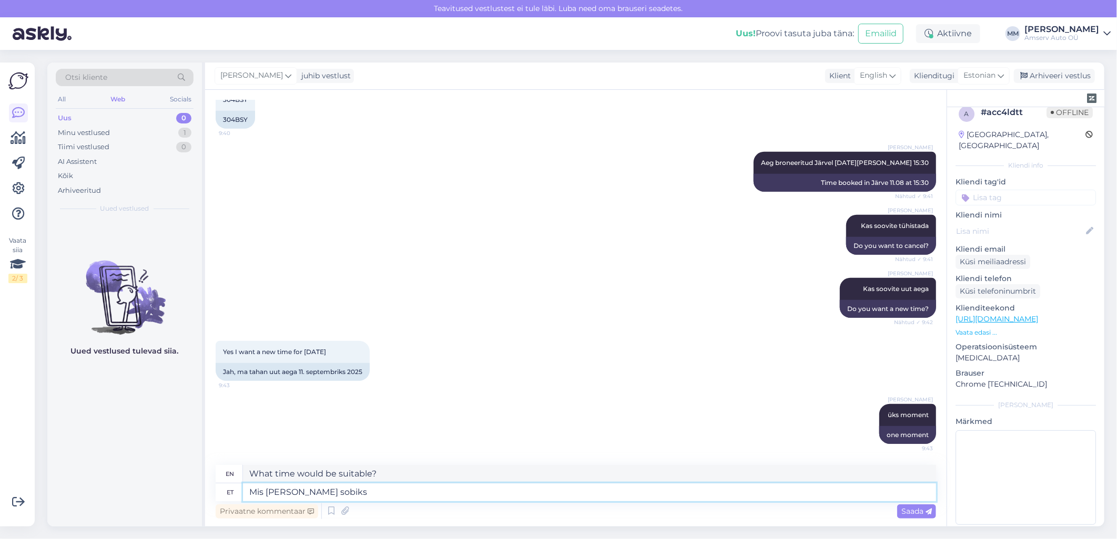
scroll to position [15, 0]
type textarea "Mis [PERSON_NAME] sobiks"
drag, startPoint x: 919, startPoint y: 513, endPoint x: 936, endPoint y: 490, distance: 28.5
click at [920, 512] on span "Saada" at bounding box center [916, 511] width 30 height 9
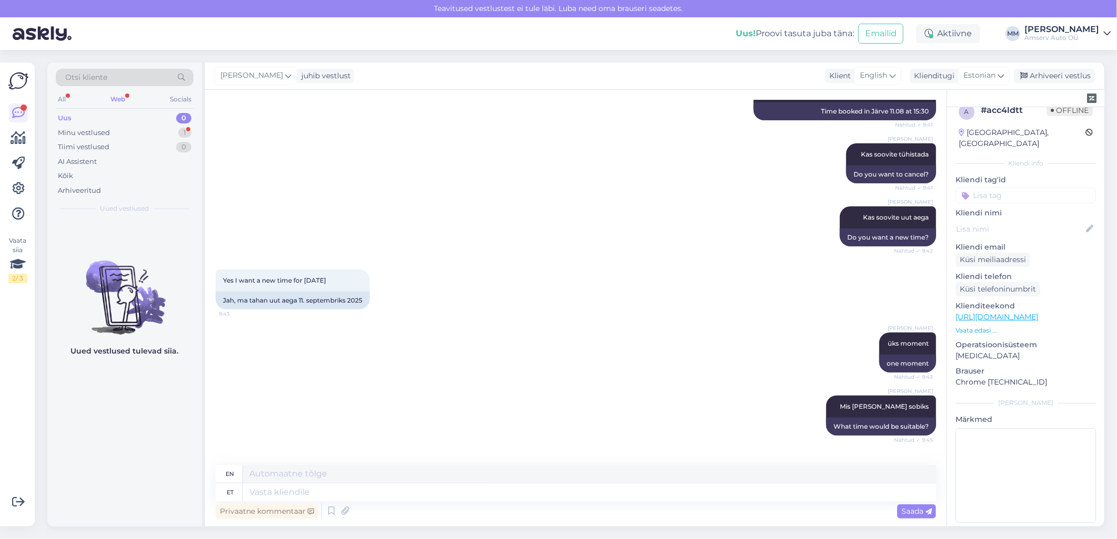
scroll to position [491, 0]
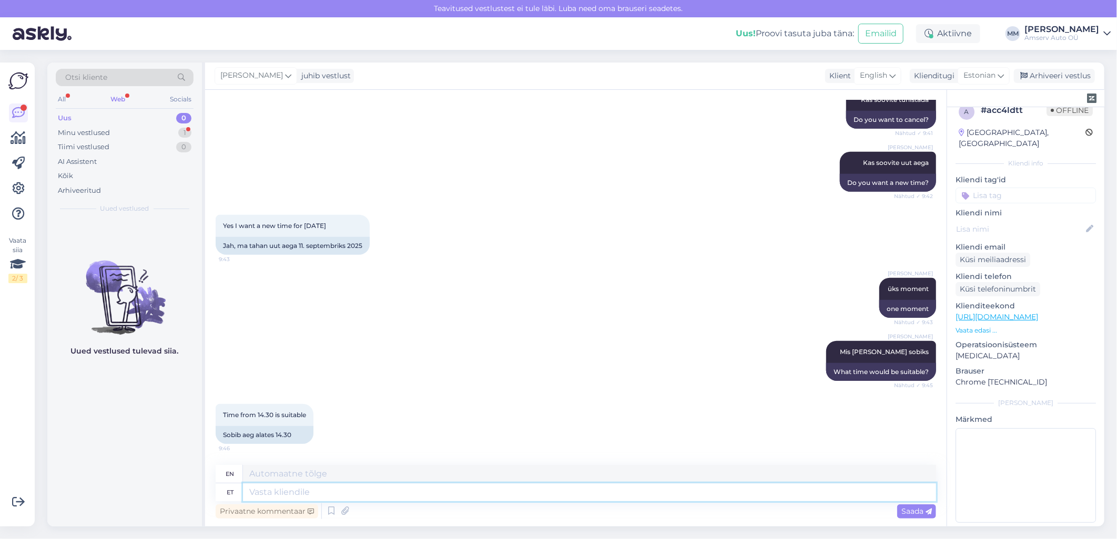
click at [375, 496] on textarea at bounding box center [589, 493] width 693 height 18
type textarea "Tänan"
type textarea "Thank you"
type textarea "Tänan!"
type textarea "Thank you!"
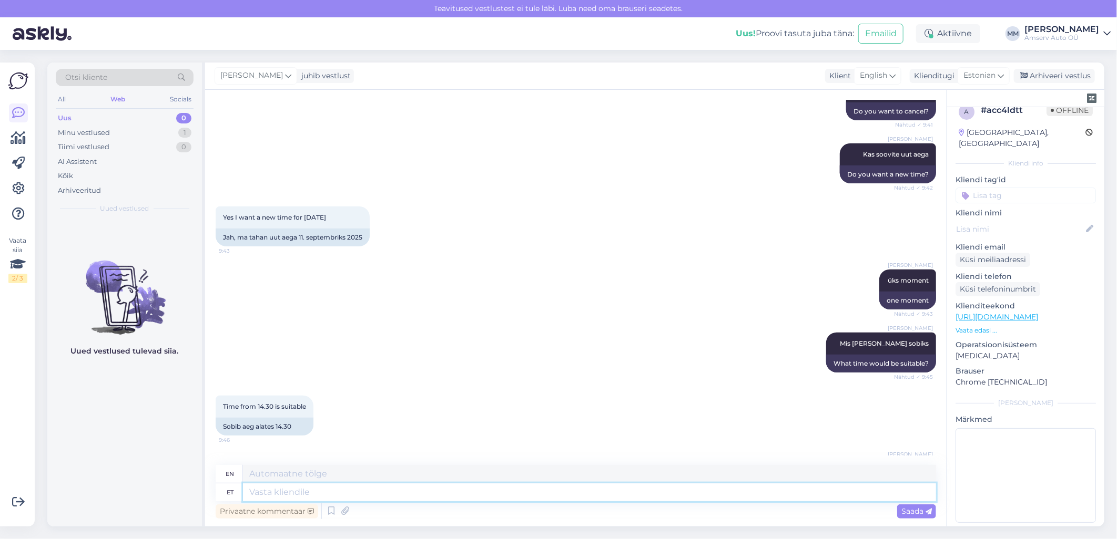
scroll to position [554, 0]
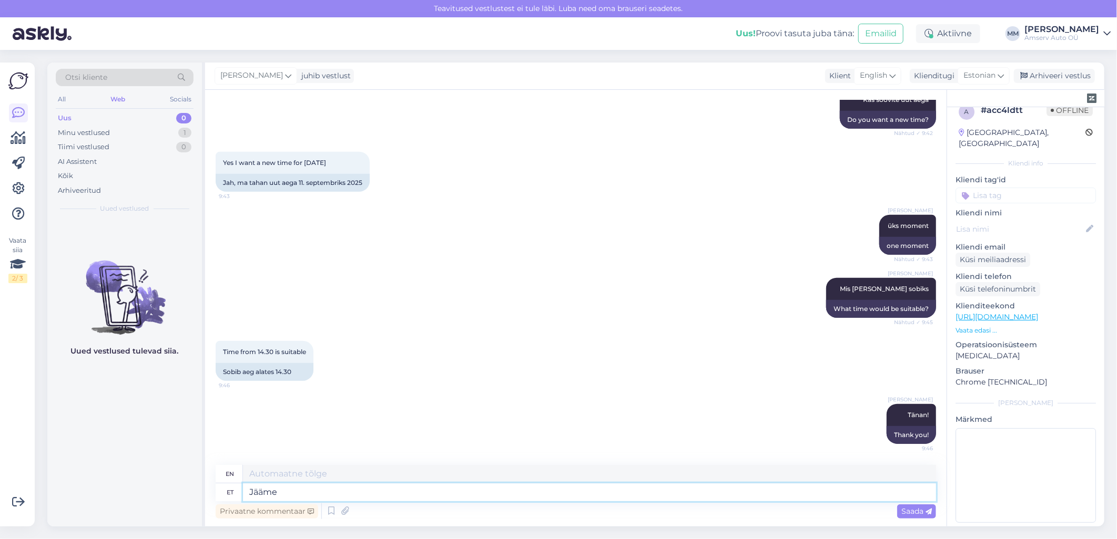
type textarea "Jääme"
type textarea "We will stay"
type textarea "Jääme Teid"
type textarea "We will miss you."
type textarea "Jääme Teid ootama"
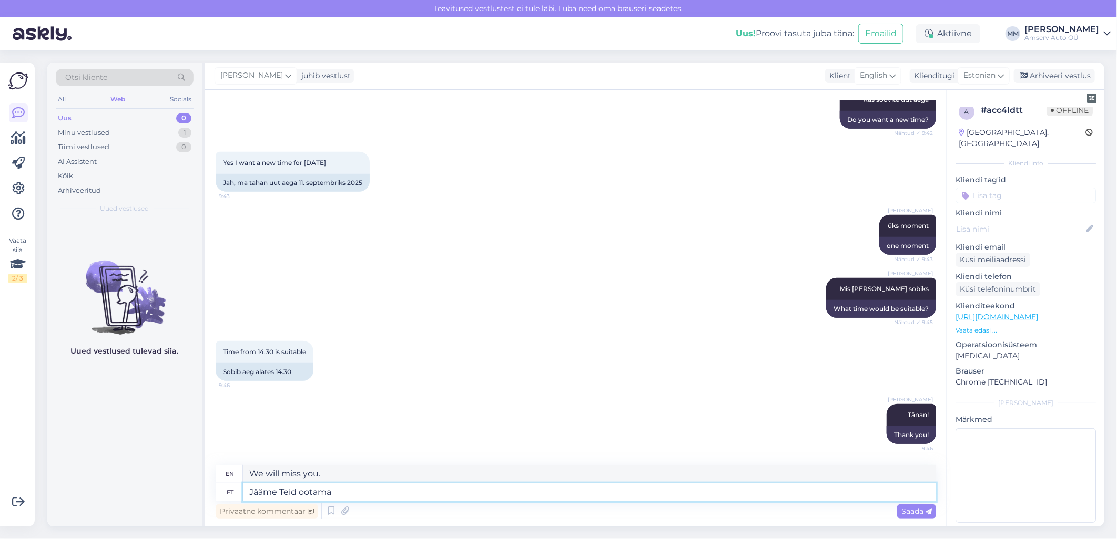
type textarea "We will be waiting for you."
type textarea "Jääme Teid ootama 11.09"
type textarea "We will be waiting for you on 11.09"
type textarea "Jääme Teid ootama 11.09 [PERSON_NAME]"
type textarea "We will be waiting for you at 11.09 ."
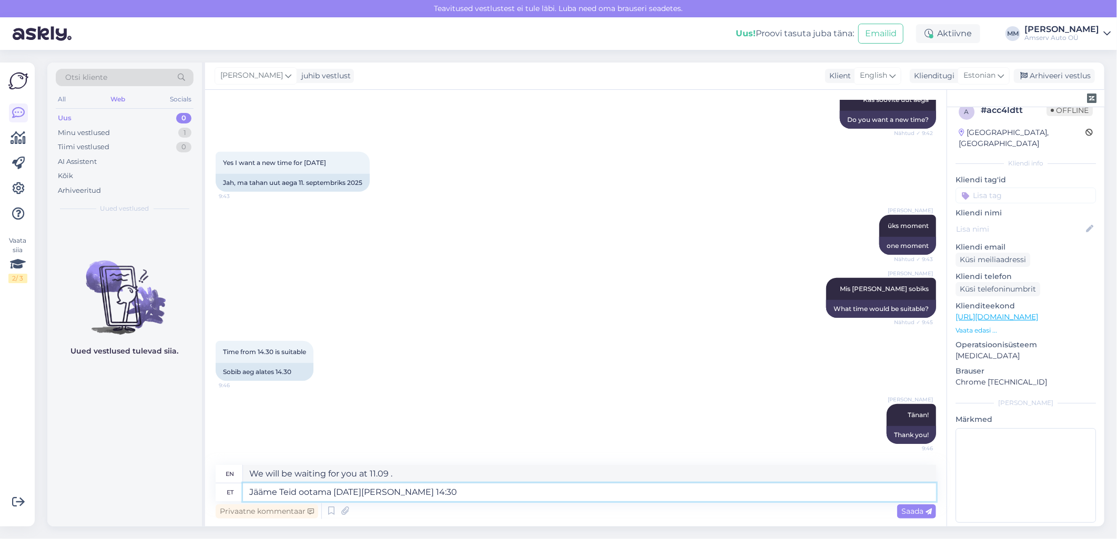
type textarea "Jääme Teid ootama [DATE][PERSON_NAME] 14:30"
type textarea "We will be waiting for you on 11.09 at 14:30"
type textarea "Jääme Teid ootama [DATE][PERSON_NAME] 14:30 Amserv"
type textarea "We will be waiting for you on 11.09 at 14:30 Amserv"
type textarea "Jääme Teid ootama [DATE][PERSON_NAME] 14:30 Amserv Järve"
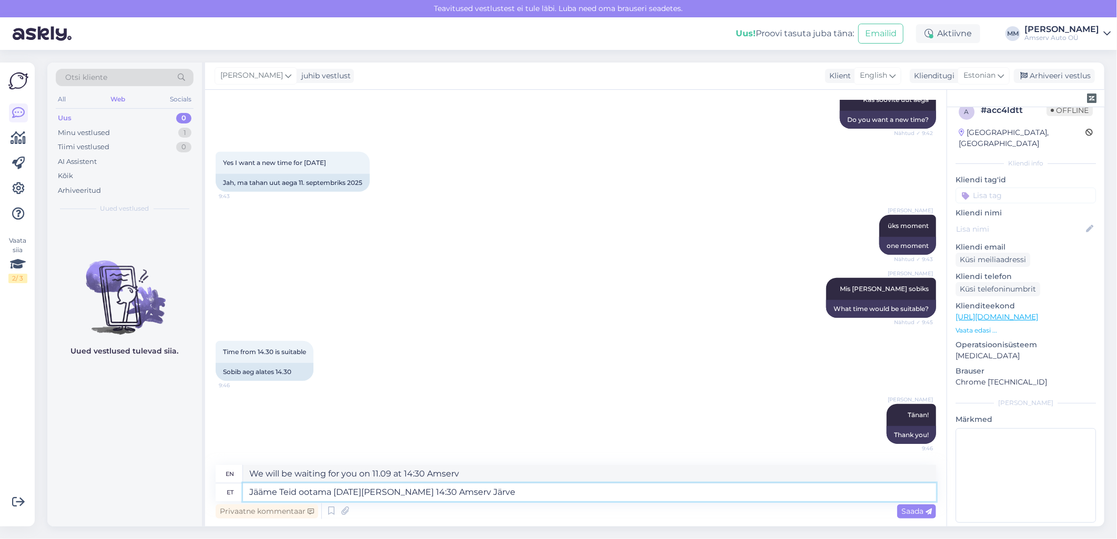
type textarea "We are waiting for you 11.09 at 14:30 [PERSON_NAME]"
type textarea "Jääme Teid ootama [DATE][PERSON_NAME] 14:30 Amserv Järvel"
type textarea "We are waiting for you on [DATE] 2:30 PM at [GEOGRAPHIC_DATA]."
type textarea "Jääme Teid ootama [DATE][PERSON_NAME] 14:30 Amserv Järvel"
click at [919, 512] on span "Saada" at bounding box center [916, 511] width 30 height 9
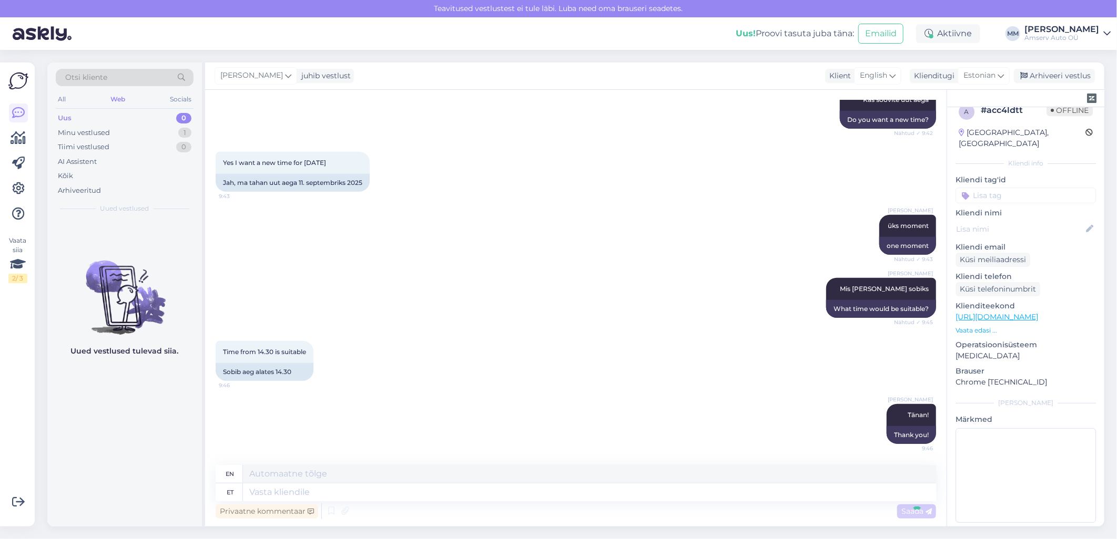
scroll to position [627, 0]
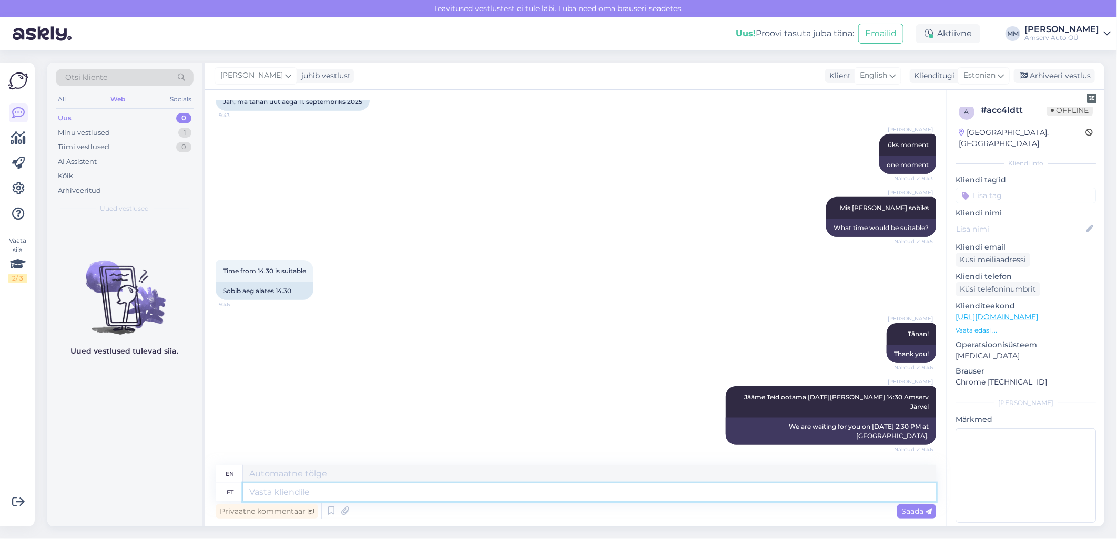
click at [399, 493] on textarea at bounding box center [589, 493] width 693 height 18
type textarea "Hv"
type textarea "Have"
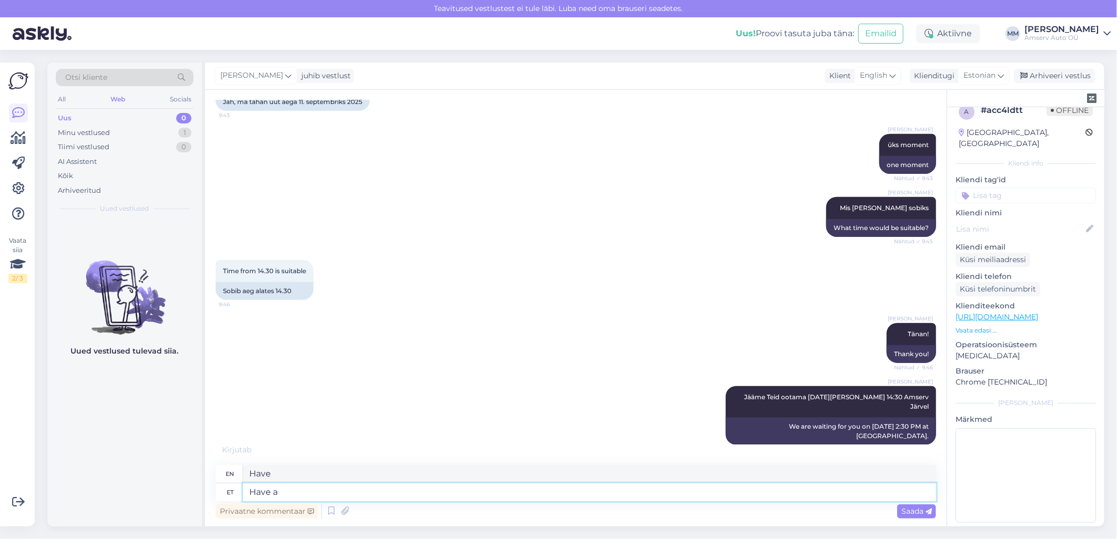
type textarea "Have a"
type textarea "Have a nice"
type textarea "Have a nice day."
type textarea "Have a nice day"
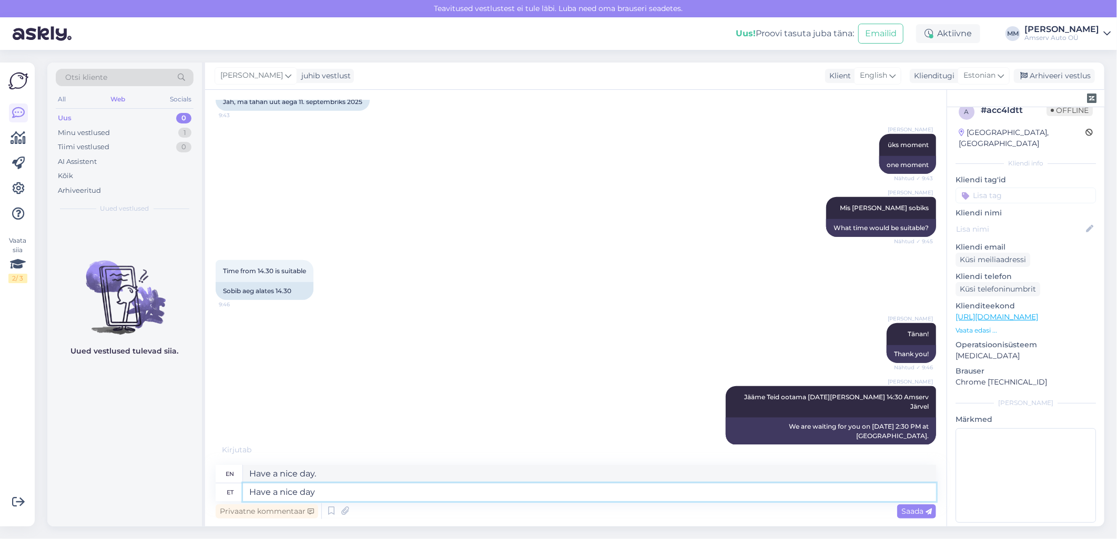
type textarea "Have a nice day"
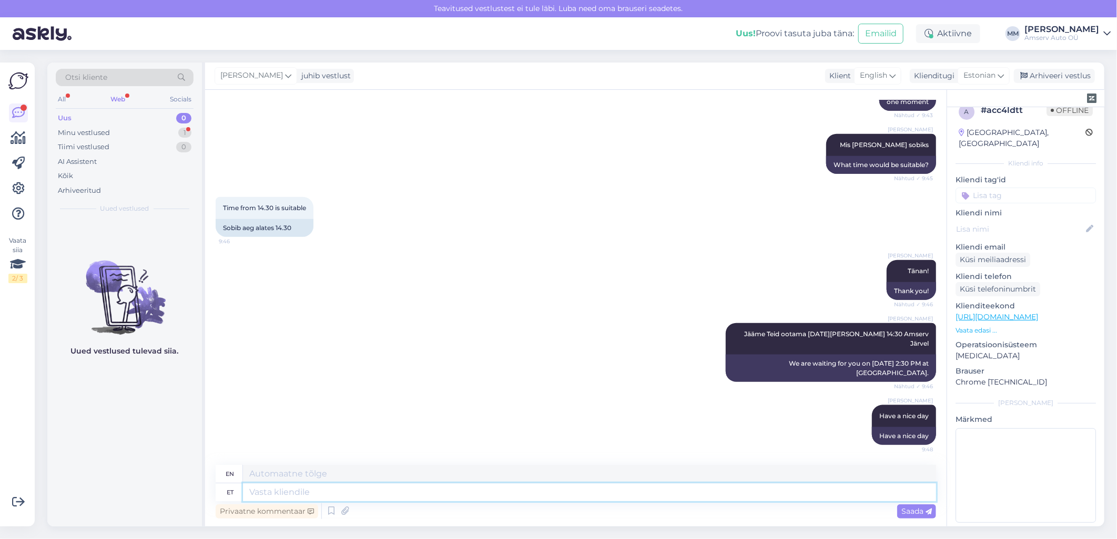
scroll to position [771, 0]
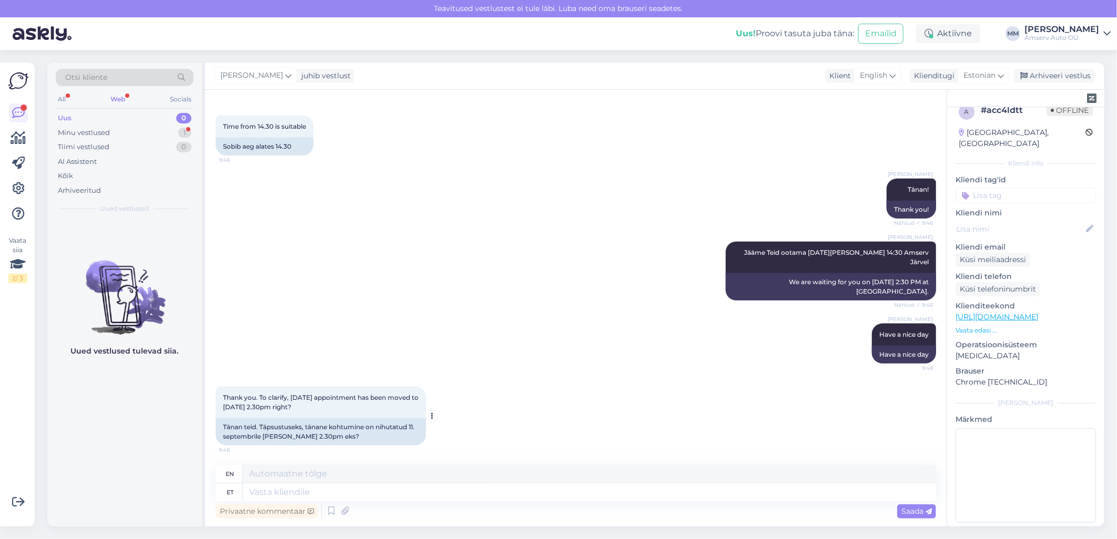
drag, startPoint x: 259, startPoint y: 395, endPoint x: 363, endPoint y: 408, distance: 104.4
click at [363, 408] on div "Thank you. To clarify, [DATE] appointment has been moved to [DATE] 2.30pm right…" at bounding box center [321, 403] width 210 height 32
drag, startPoint x: 363, startPoint y: 408, endPoint x: 358, endPoint y: 398, distance: 11.8
copy span "To clarify, [DATE] appointment has been moved to [DATE] 2.30pm right?"
click at [356, 495] on textarea at bounding box center [589, 493] width 693 height 18
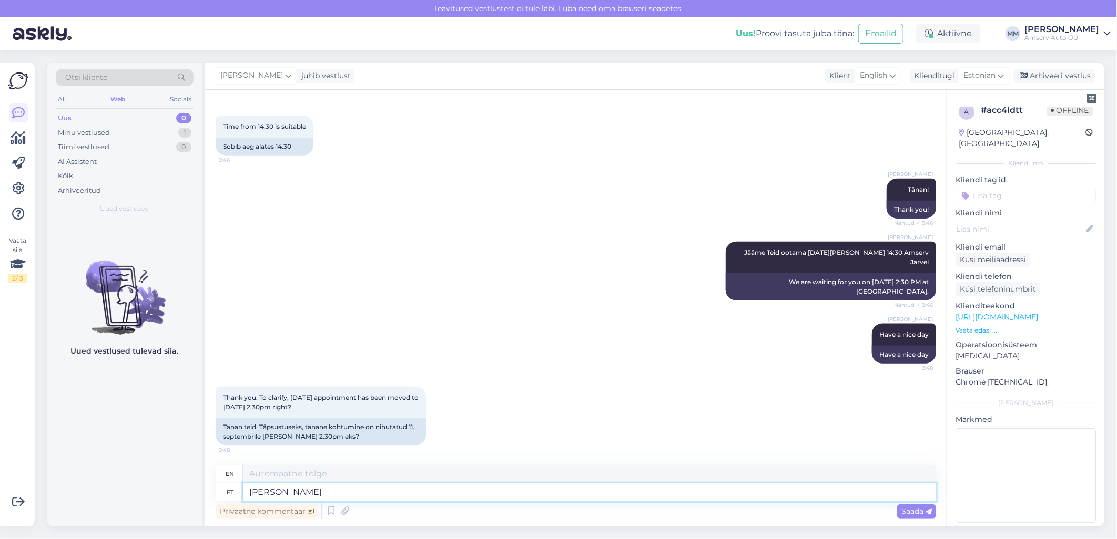
type textarea "Jah"
type textarea "Yes"
type textarea "Jah,"
type textarea "Yes,"
type textarea "Jah, se"
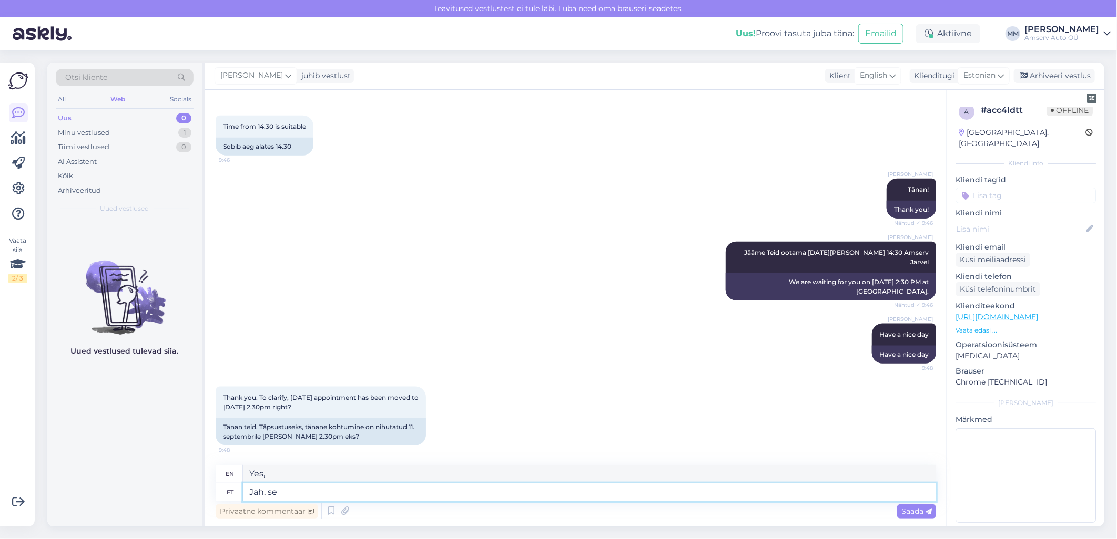
type textarea "Yes, that's it."
type textarea "Jah, see"
type textarea "Yes, that"
type textarea "Jah, see on"
type textarea "Yes, it is."
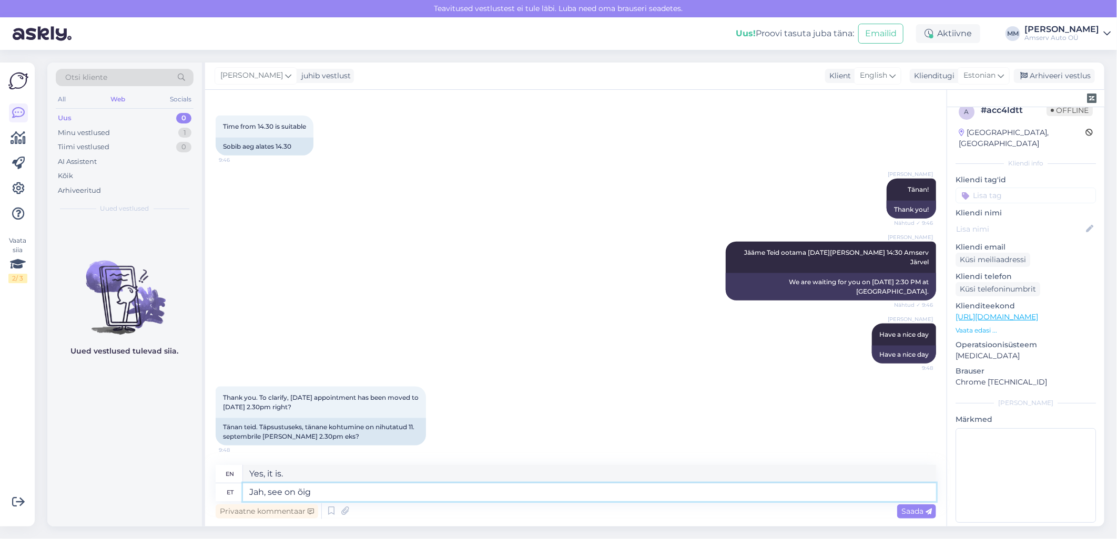
type textarea "Jah, see on õige"
type textarea "Yes, that's right."
type textarea "Jah, see on õige"
click at [912, 510] on span "Saada" at bounding box center [916, 511] width 30 height 9
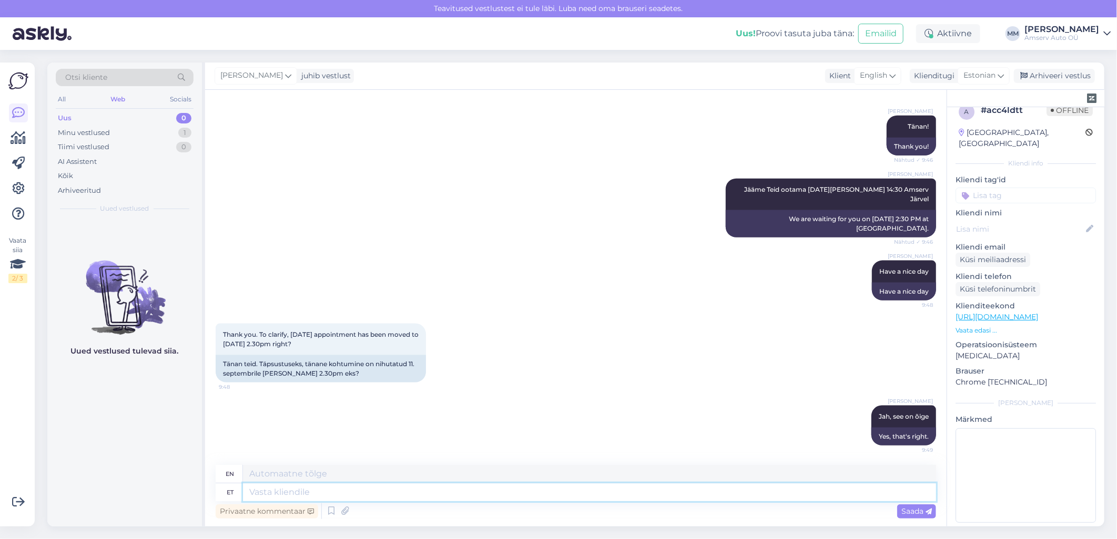
click at [619, 495] on textarea at bounding box center [589, 493] width 693 height 18
type textarea "Me"
type textarea "M"
type textarea "[PERSON_NAME] a"
type textarea "Pleasant"
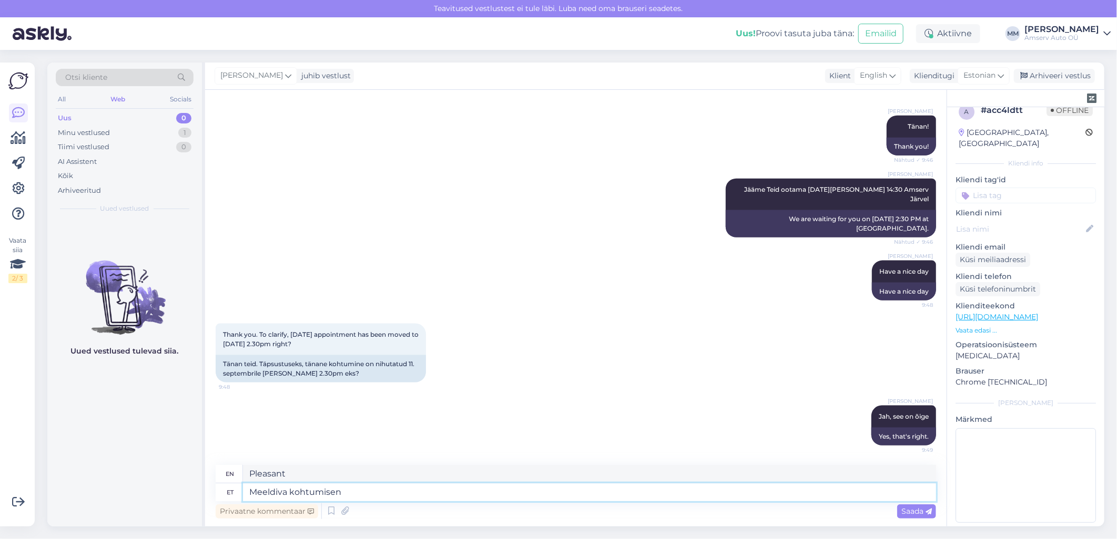
type textarea "Meeldiva kohtumiseni"
type textarea "Have a nice meeting"
type textarea "Meeld"
type textarea "Pleasant"
type textarea "M"
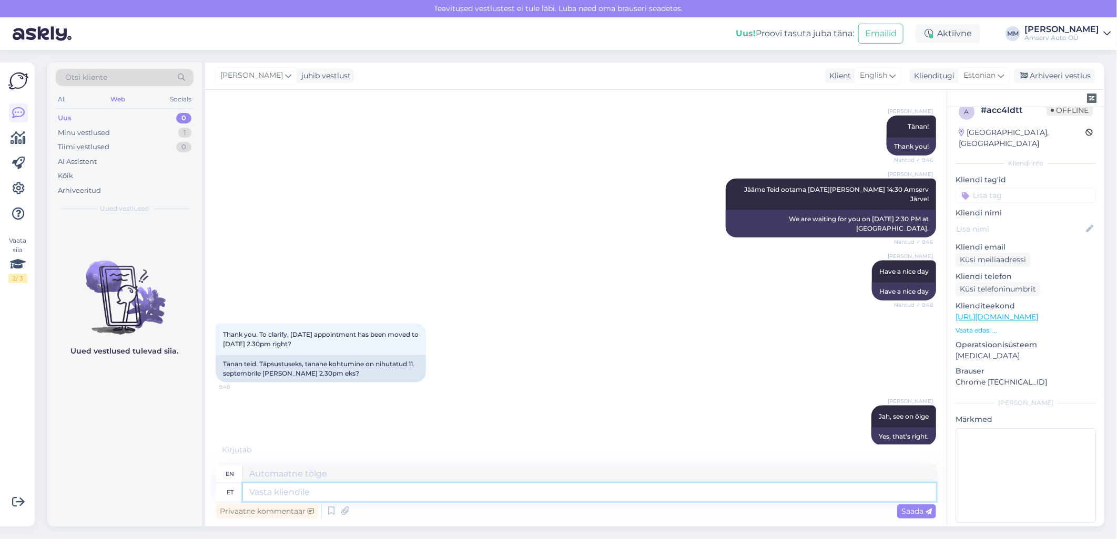
scroll to position [898, 0]
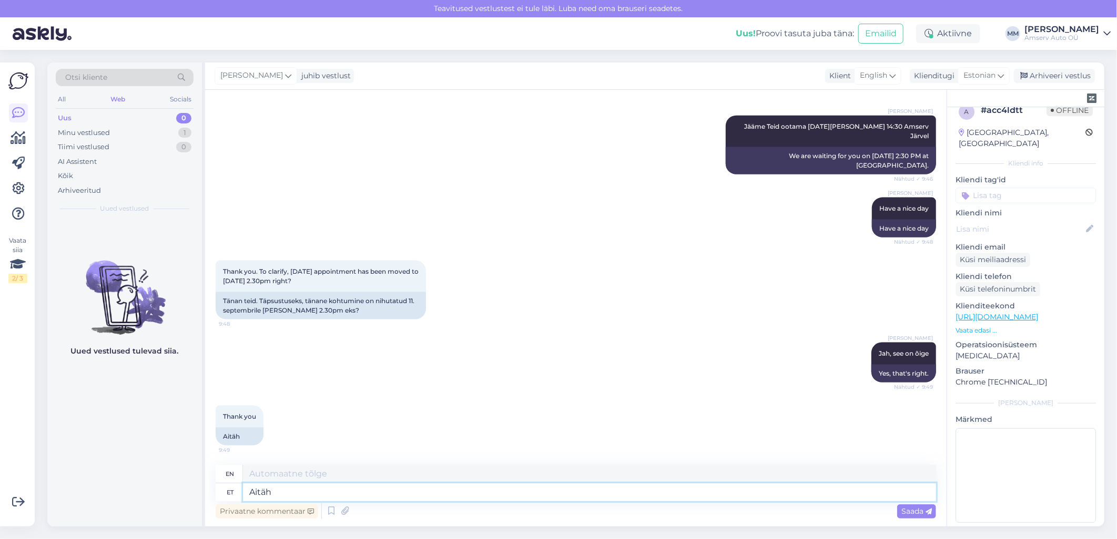
type textarea "Aitäh"
type textarea "Thank you"
type textarea "Aitäh TEile"
type textarea "Thank you."
click at [281, 493] on textarea "Aitäh TEile" at bounding box center [589, 493] width 693 height 18
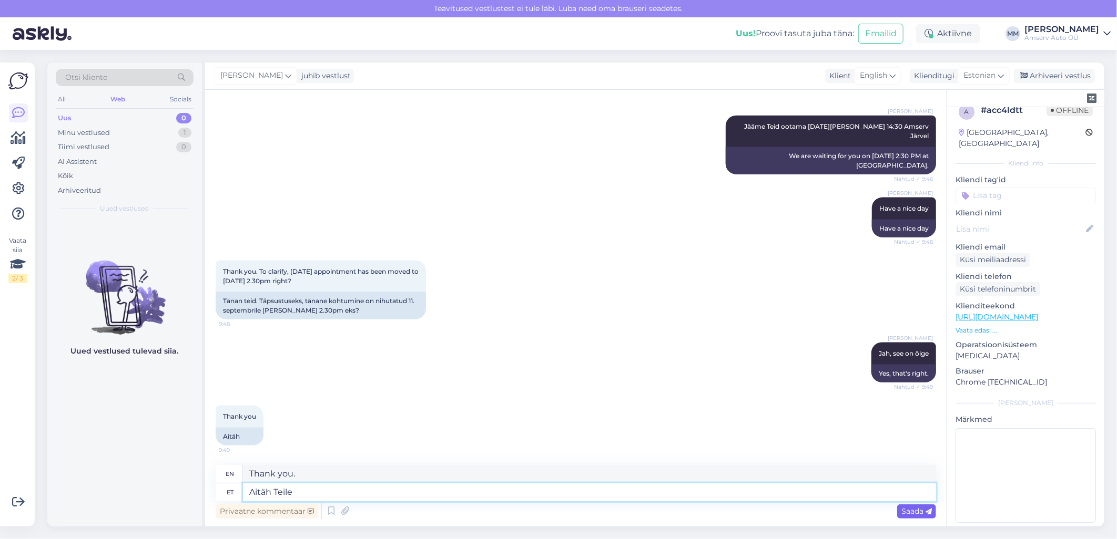
type textarea "Aitäh Teile"
click at [912, 511] on span "Saada" at bounding box center [916, 511] width 30 height 9
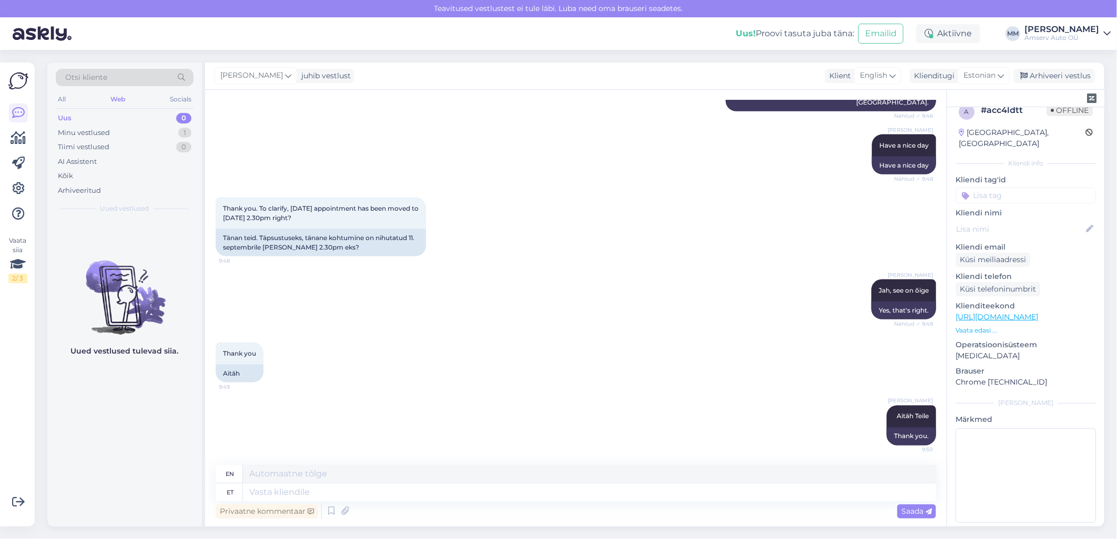
click at [541, 342] on div "Thank you 9:49 Aitäh" at bounding box center [576, 362] width 720 height 63
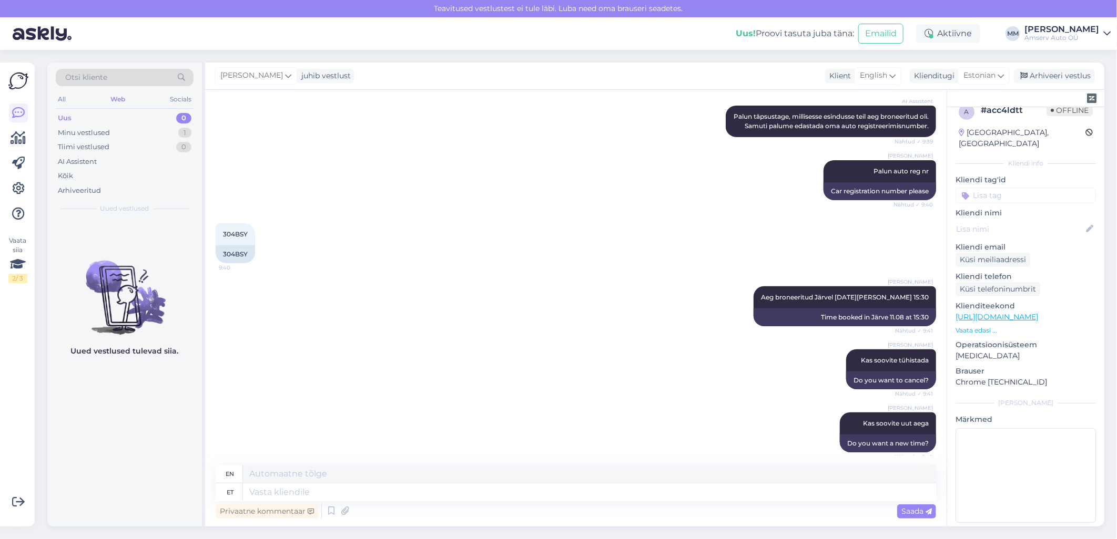
scroll to position [201, 0]
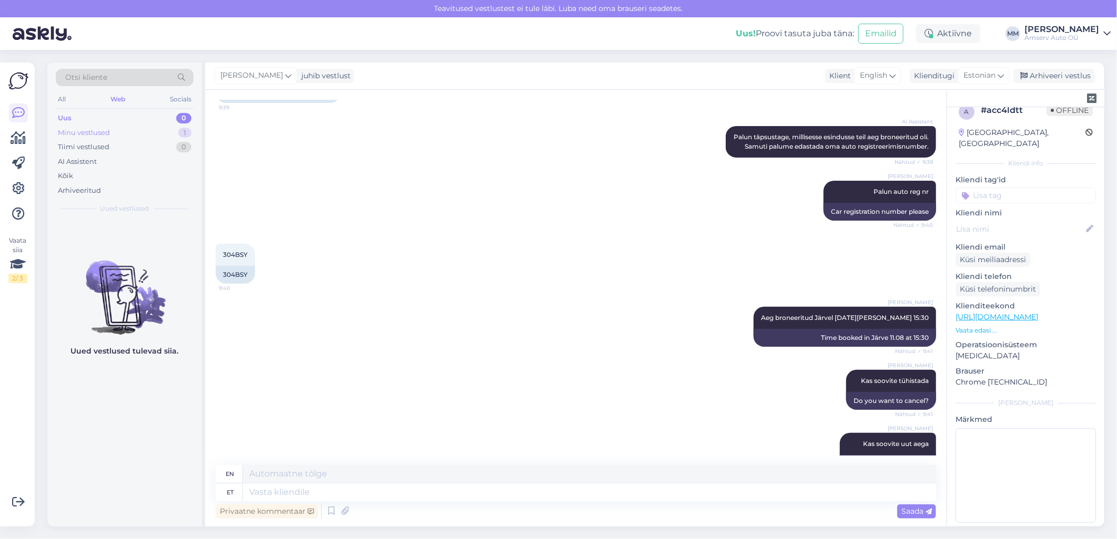
click at [86, 131] on div "Minu vestlused" at bounding box center [84, 133] width 52 height 11
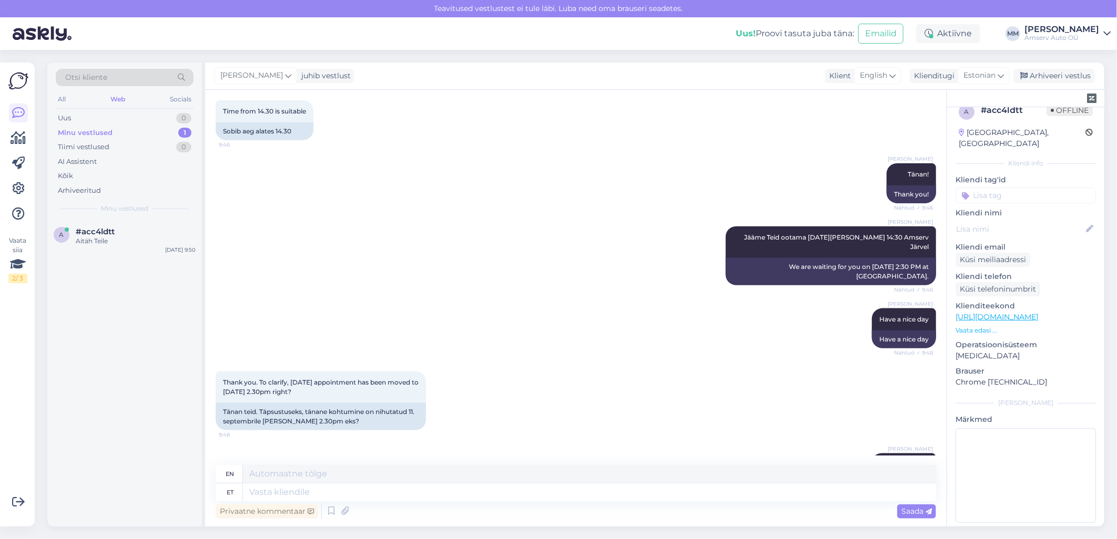
scroll to position [786, 0]
click at [1046, 78] on div "Arhiveeri vestlus" at bounding box center [1054, 76] width 81 height 14
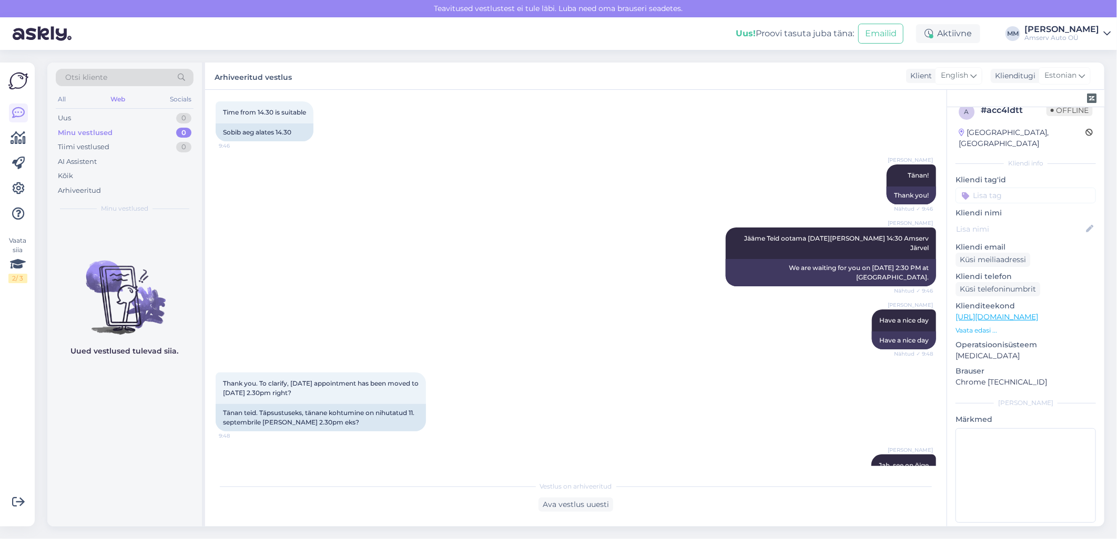
click at [348, 198] on div "[PERSON_NAME] Tänan! Nähtud ✓ 9:46 Thank you!" at bounding box center [576, 184] width 720 height 63
click at [121, 97] on div "Web" at bounding box center [117, 100] width 19 height 14
click at [116, 119] on div "Uus 1" at bounding box center [125, 118] width 138 height 15
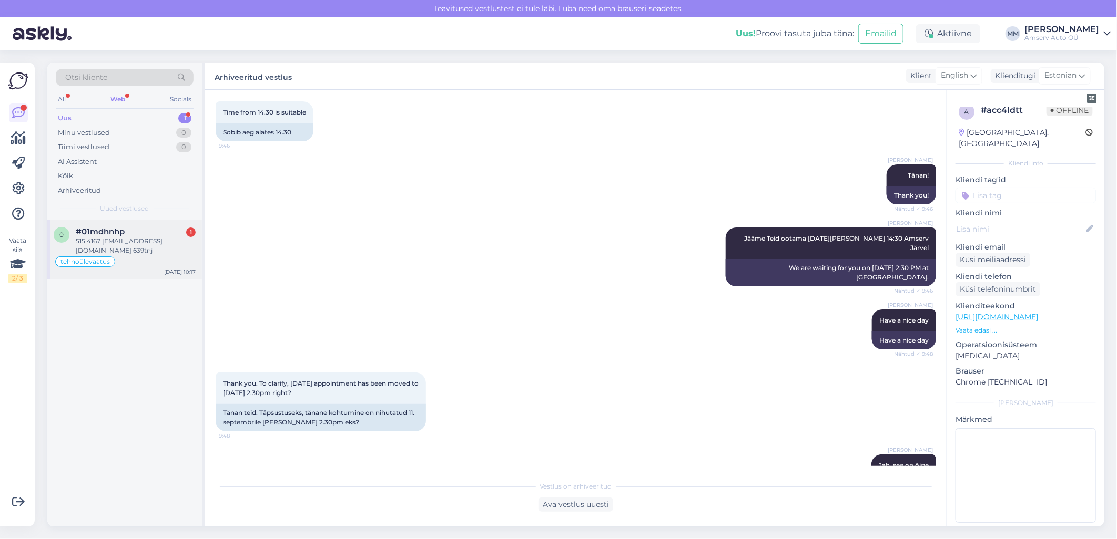
click at [107, 243] on div "515 4167 [EMAIL_ADDRESS][DOMAIN_NAME] 639tnj" at bounding box center [136, 246] width 120 height 19
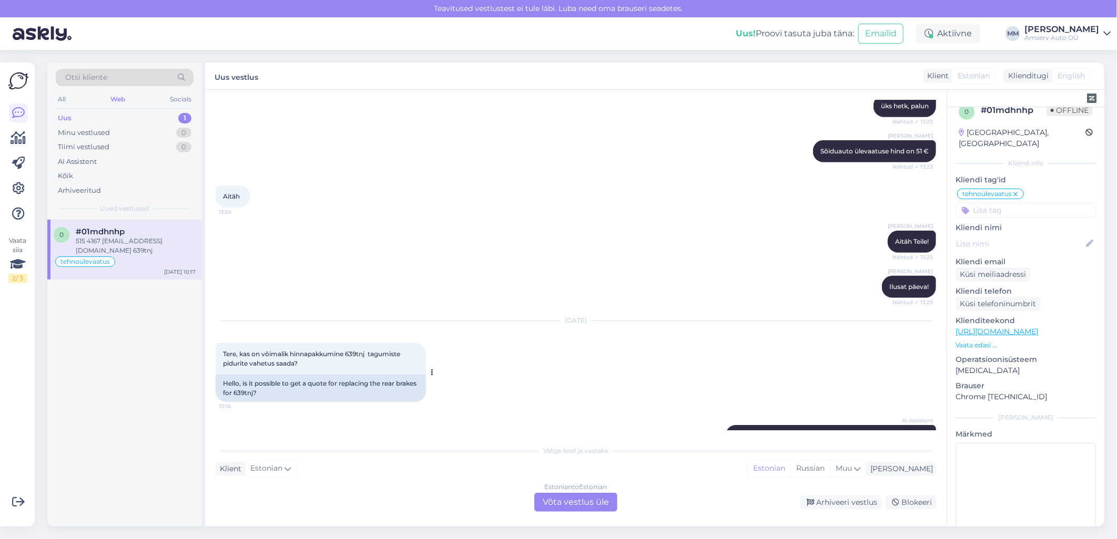
scroll to position [323, 0]
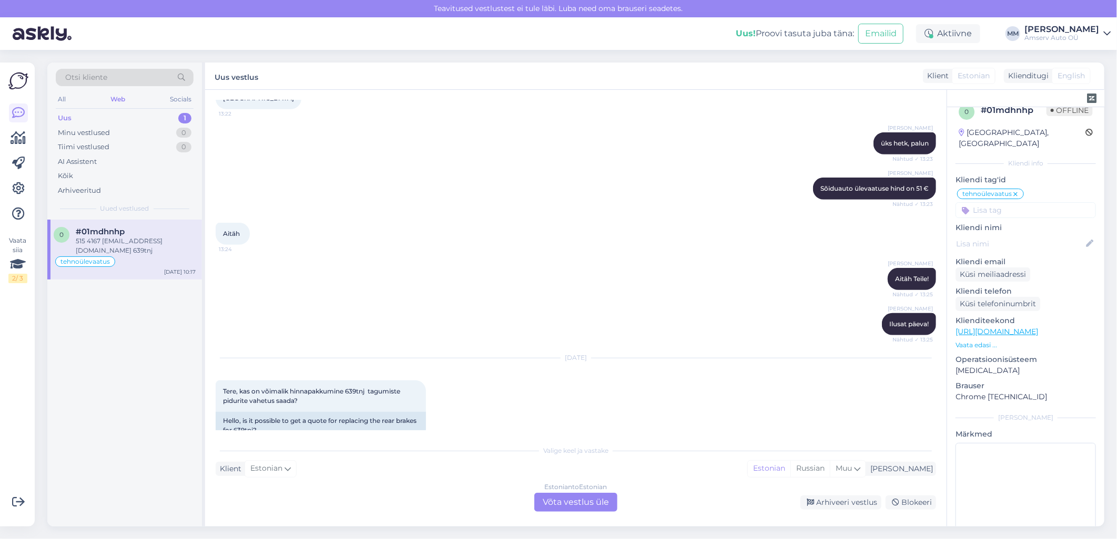
click at [150, 119] on div "Uus 1" at bounding box center [125, 118] width 138 height 15
click at [139, 239] on div "515 4167 [EMAIL_ADDRESS][DOMAIN_NAME] 639tnj" at bounding box center [136, 246] width 120 height 19
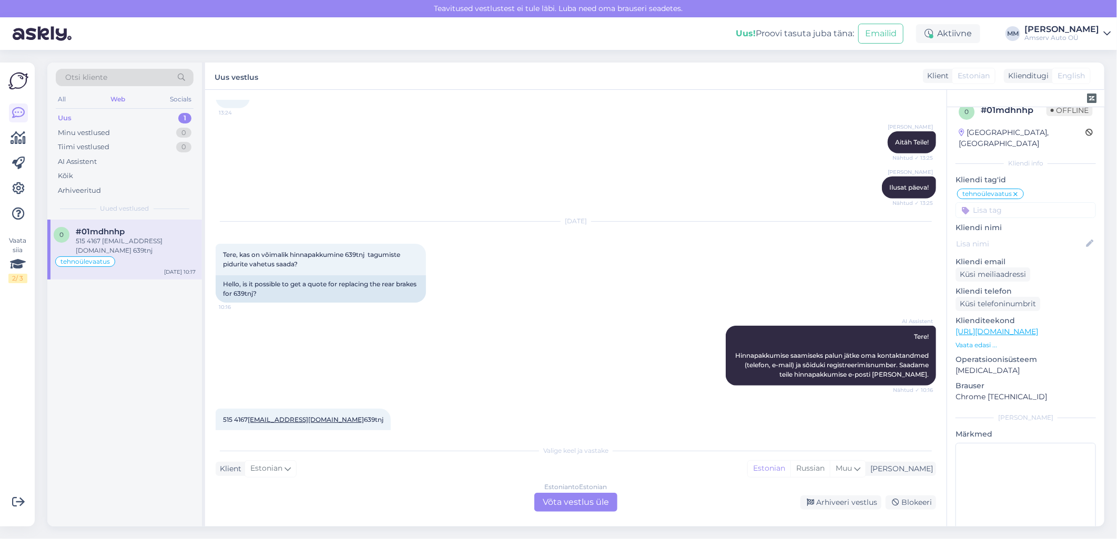
scroll to position [498, 0]
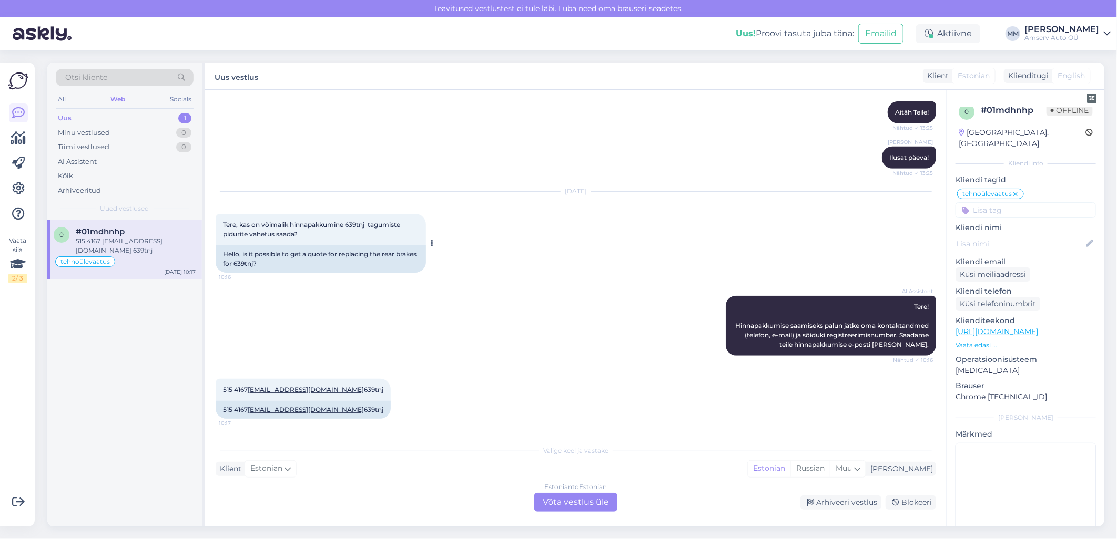
click at [353, 221] on span "Tere, kas on võimalik hinnapakkumine 639tnj tagumiste pidurite vahetus saada?" at bounding box center [312, 229] width 179 height 17
copy span "639tnj"
click at [565, 504] on div "Estonian to Estonian Võta vestlus üle" at bounding box center [575, 502] width 83 height 19
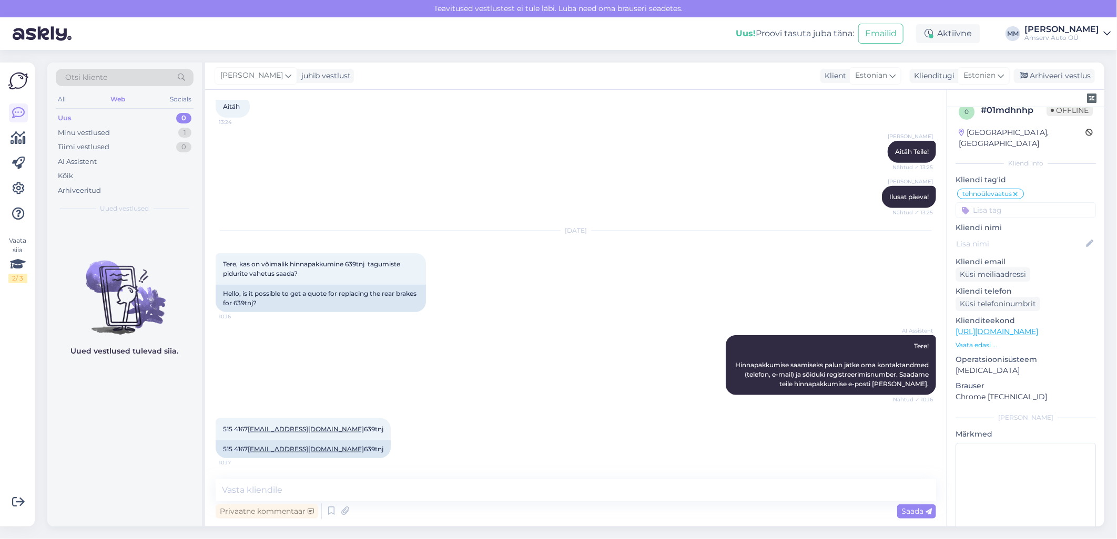
scroll to position [460, 0]
click at [474, 497] on textarea at bounding box center [576, 491] width 720 height 22
type textarea "Kas Tartu esindus sobib?"
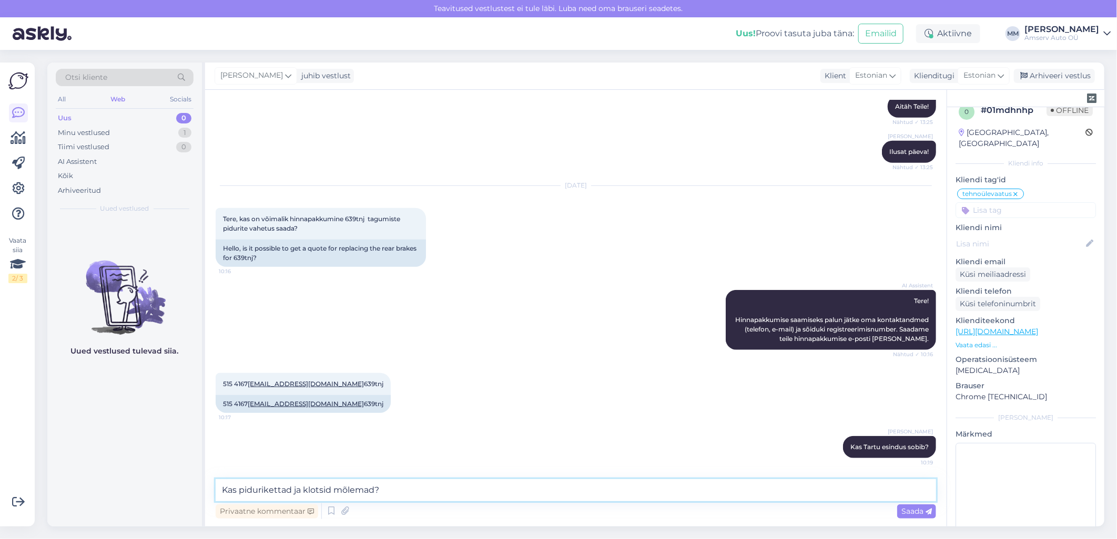
drag, startPoint x: 381, startPoint y: 492, endPoint x: 212, endPoint y: 486, distance: 169.4
click at [212, 486] on div "Vestlus algas [DATE] Mis maksab Teie juures sõiduauto ülevaatus? 13:19 How much…" at bounding box center [575, 308] width 741 height 437
type textarea "Saadame hinnapakkumise"
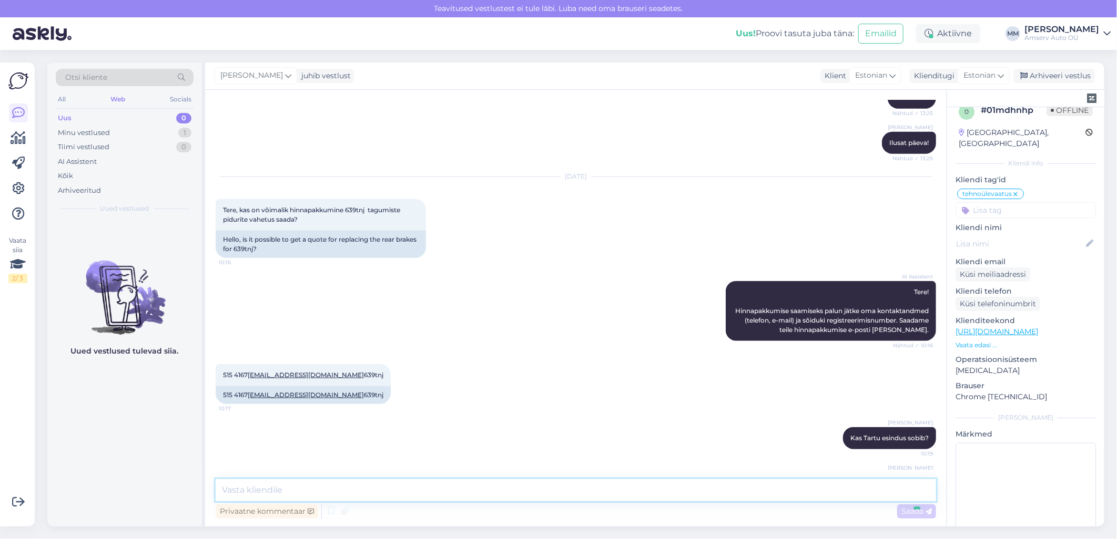
scroll to position [549, 0]
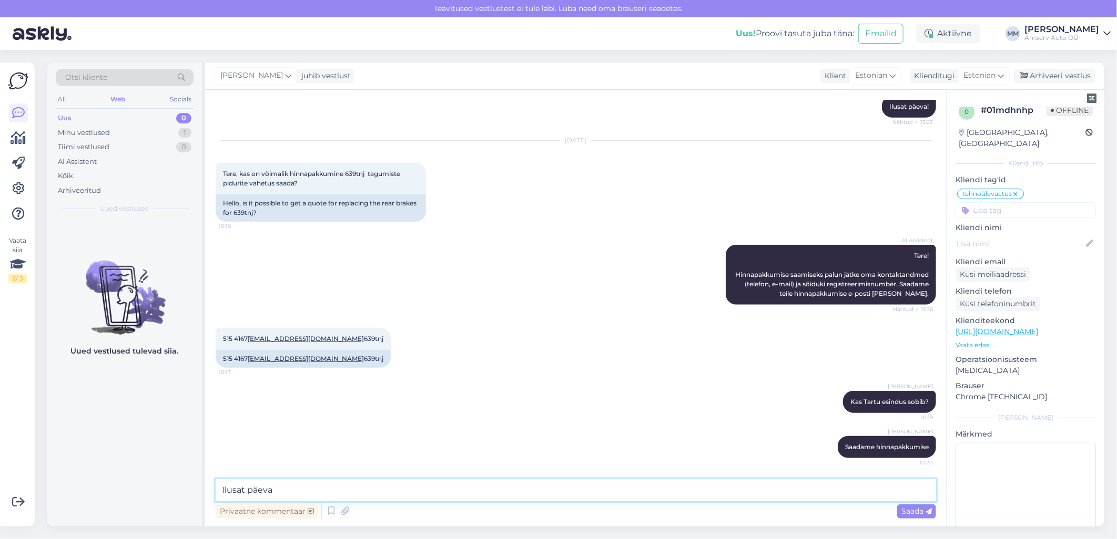
type textarea "Ilusat päeva!"
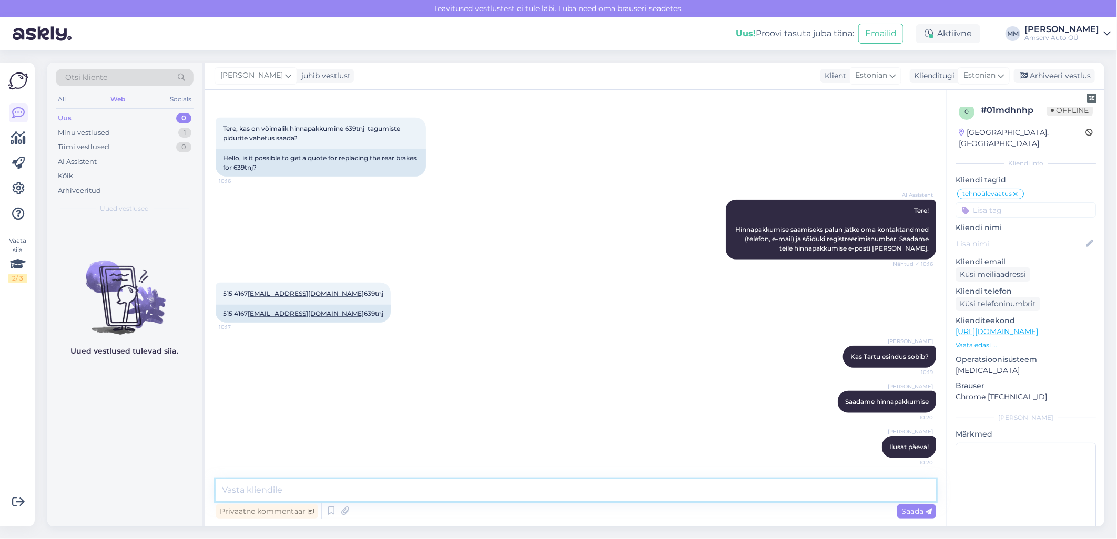
scroll to position [420, 0]
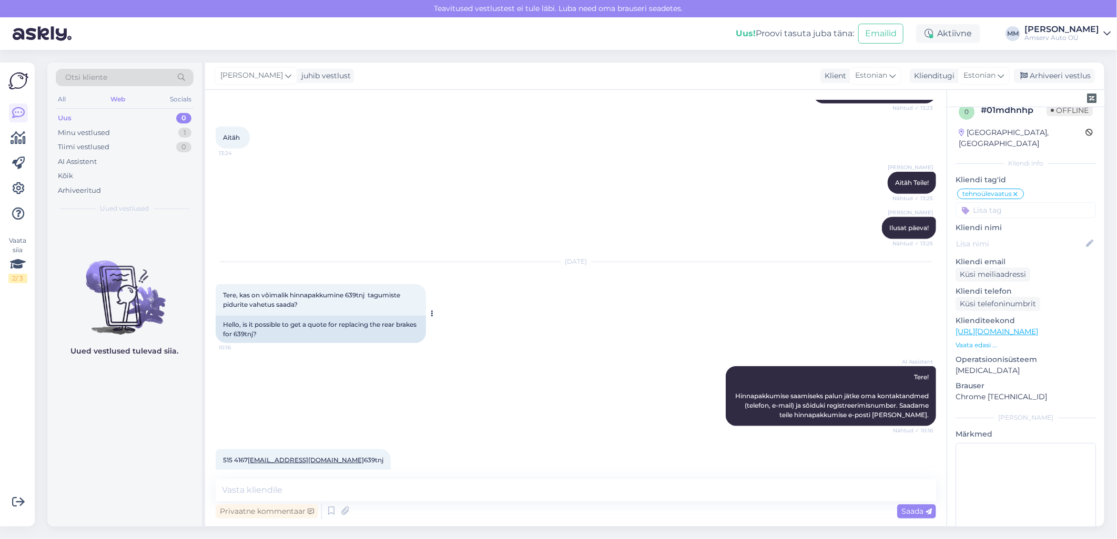
click at [358, 293] on span "Tere, kas on võimalik hinnapakkumine 639tnj tagumiste pidurite vahetus saada?" at bounding box center [312, 299] width 179 height 17
